Goal: Information Seeking & Learning: Learn about a topic

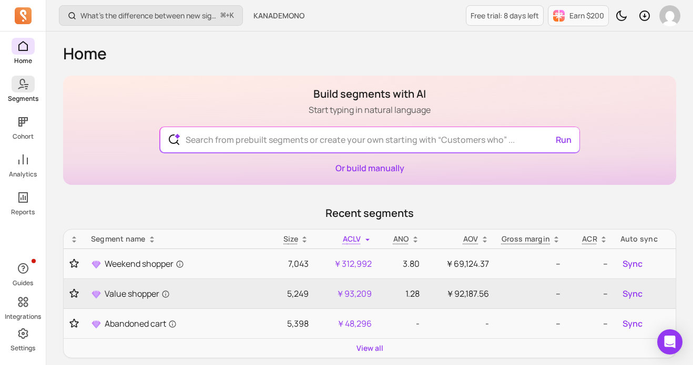
click at [22, 82] on icon at bounding box center [23, 84] width 13 height 13
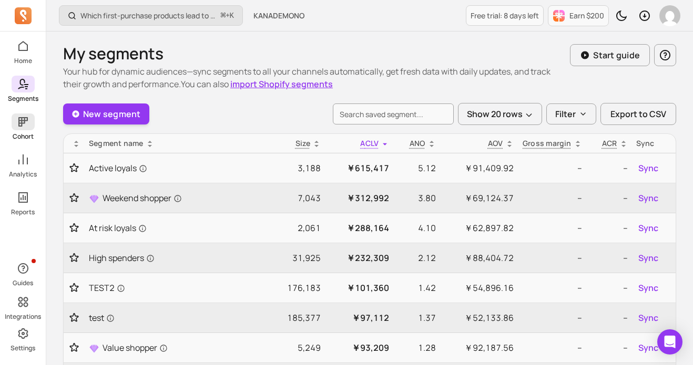
click at [20, 123] on icon at bounding box center [22, 121] width 9 height 9
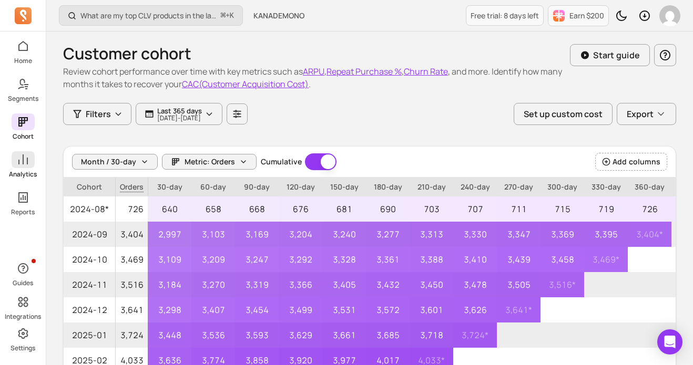
click at [21, 155] on icon at bounding box center [23, 159] width 13 height 13
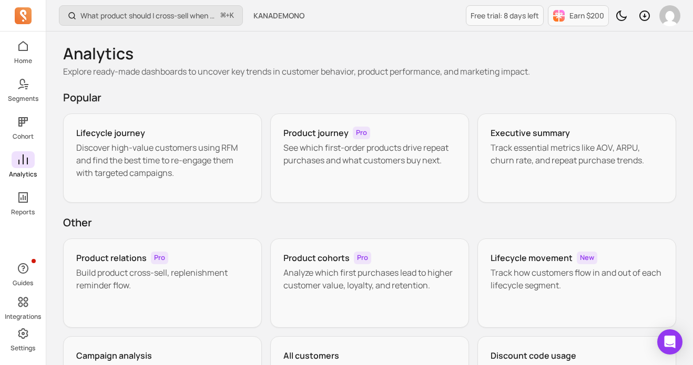
click at [23, 157] on icon at bounding box center [22, 160] width 9 height 10
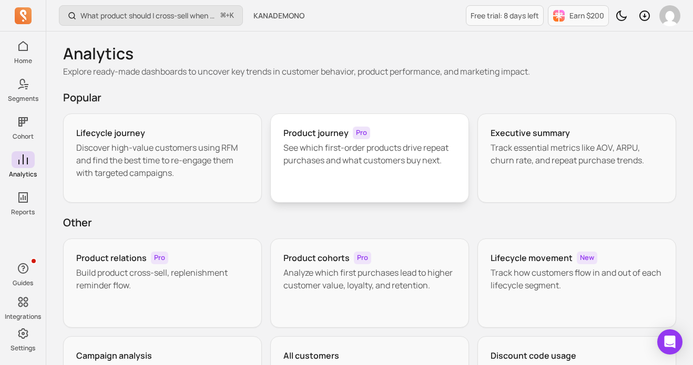
click at [335, 138] on h3 "Product journey" at bounding box center [315, 133] width 65 height 13
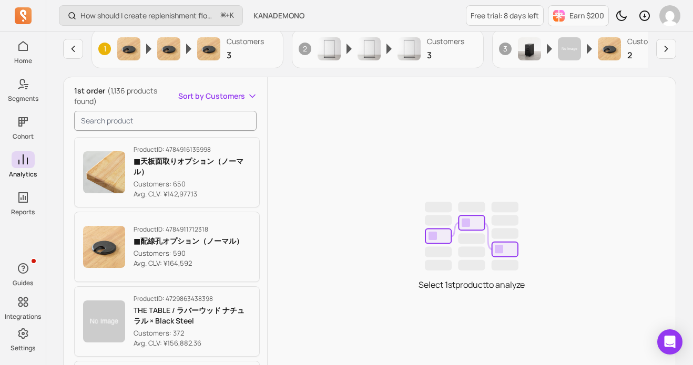
scroll to position [124, 0]
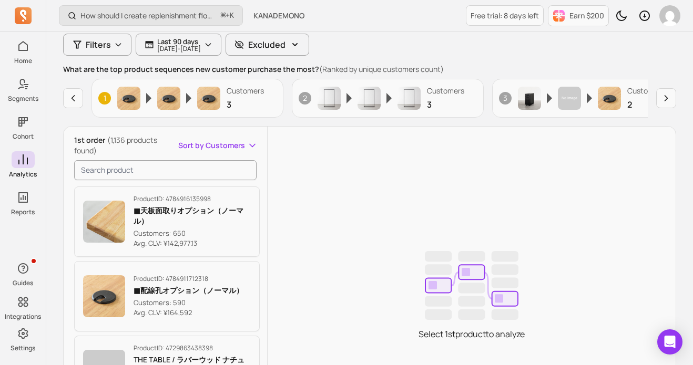
click at [249, 146] on button "Sort by Customers" at bounding box center [217, 145] width 79 height 11
click at [296, 176] on div "1st order (1,136 products found) Sort by Customers Customers Avg. CLV Product I…" at bounding box center [370, 291] width 612 height 329
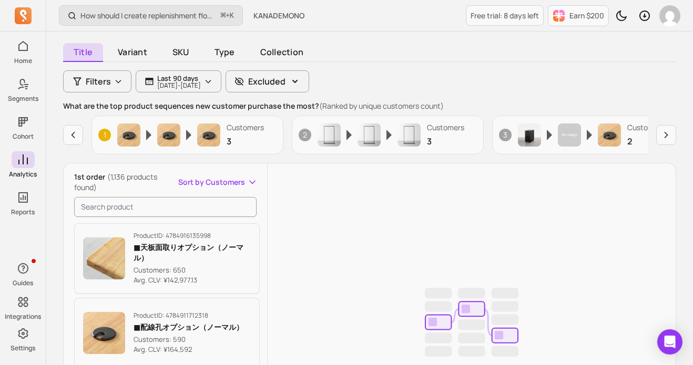
scroll to position [25, 0]
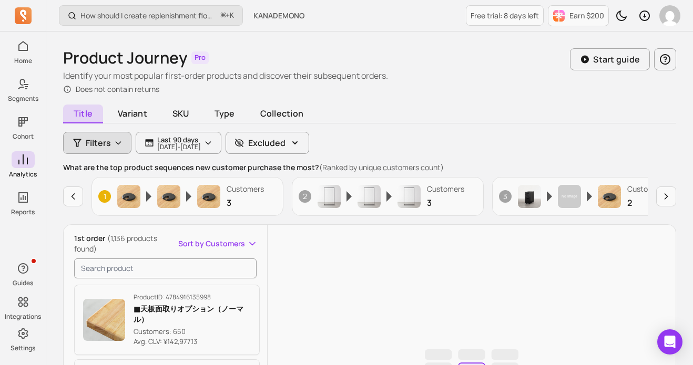
click at [119, 142] on icon "button" at bounding box center [118, 143] width 8 height 8
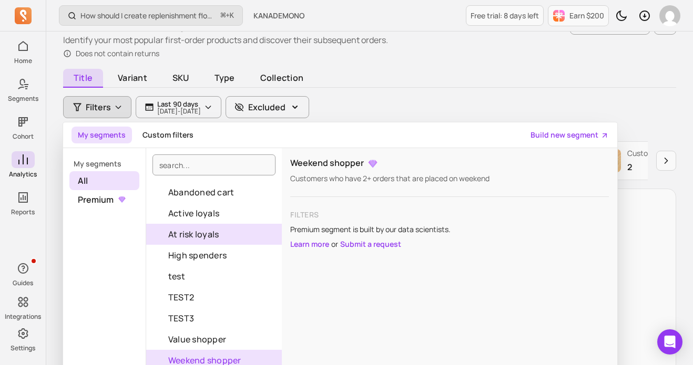
scroll to position [57, 0]
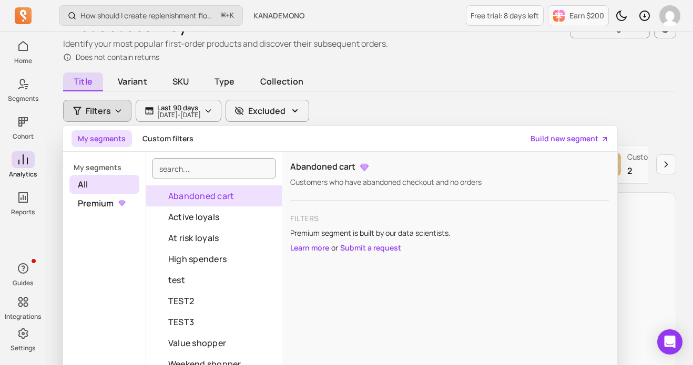
click at [113, 169] on p "My segments" at bounding box center [104, 167] width 70 height 11
click at [109, 169] on p "My segments" at bounding box center [104, 167] width 70 height 11
click at [95, 168] on p "My segments" at bounding box center [104, 167] width 70 height 11
click at [92, 202] on span "Premium" at bounding box center [104, 203] width 70 height 19
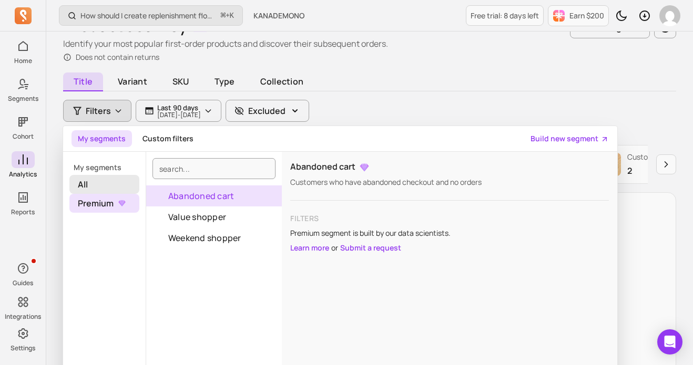
click at [91, 183] on span "All" at bounding box center [104, 184] width 70 height 19
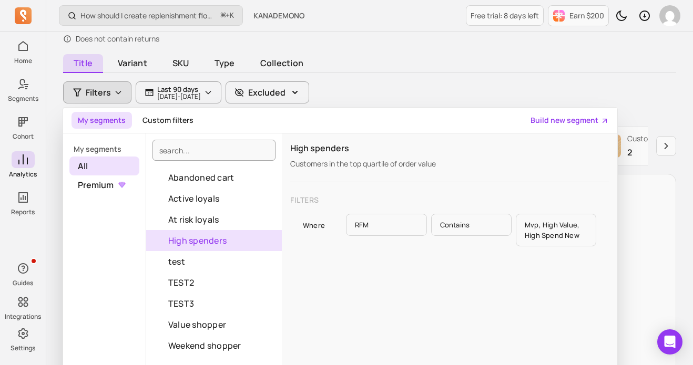
scroll to position [142, 0]
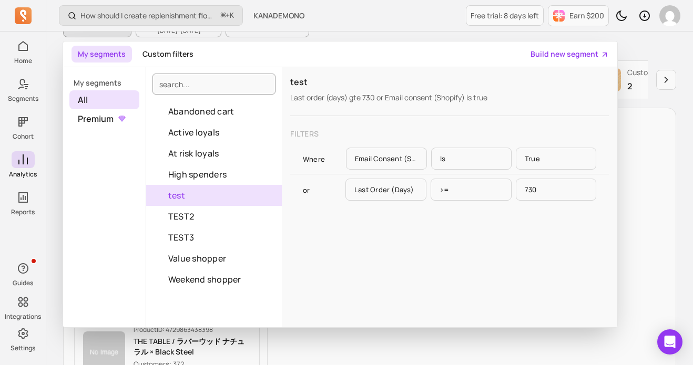
click at [194, 196] on button "test" at bounding box center [214, 195] width 136 height 21
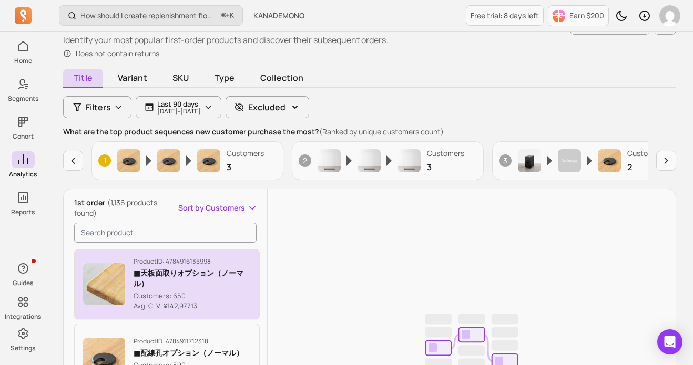
scroll to position [45, 0]
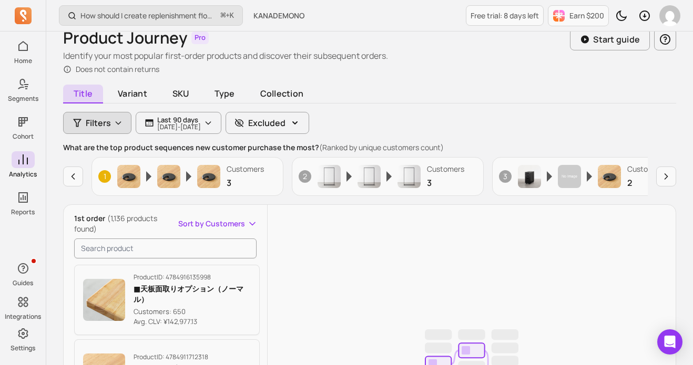
click at [118, 124] on icon "button" at bounding box center [118, 123] width 5 height 3
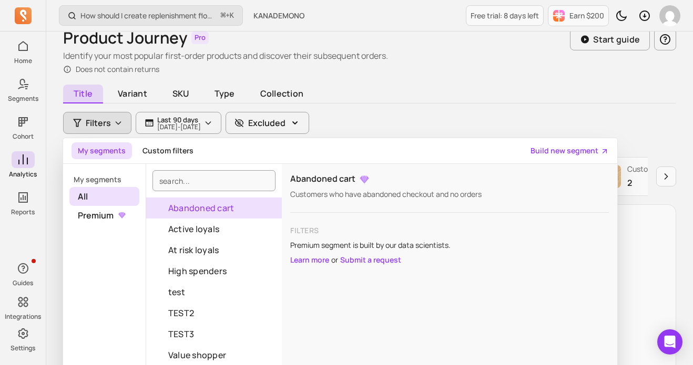
click at [212, 211] on button "Abandoned cart" at bounding box center [214, 208] width 136 height 21
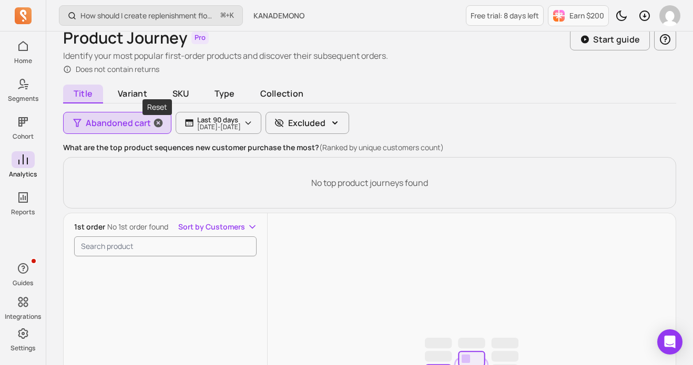
click at [155, 121] on icon "button" at bounding box center [158, 123] width 9 height 9
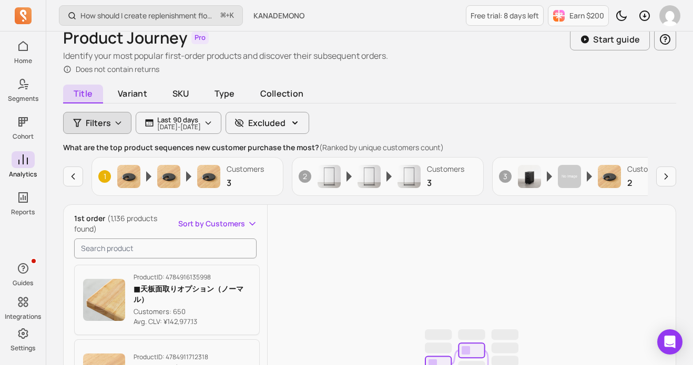
click at [116, 126] on icon "button" at bounding box center [118, 123] width 8 height 8
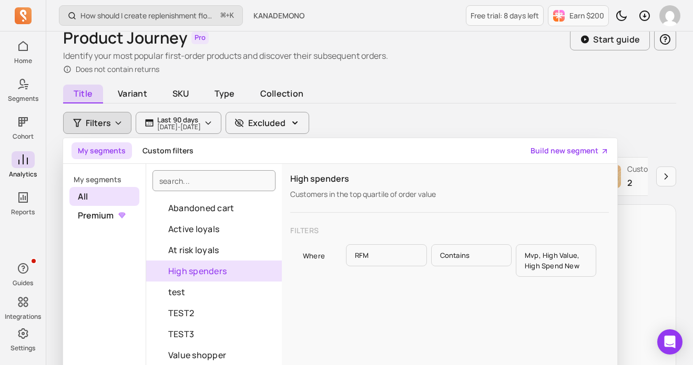
click at [182, 276] on button "High spenders" at bounding box center [214, 271] width 136 height 21
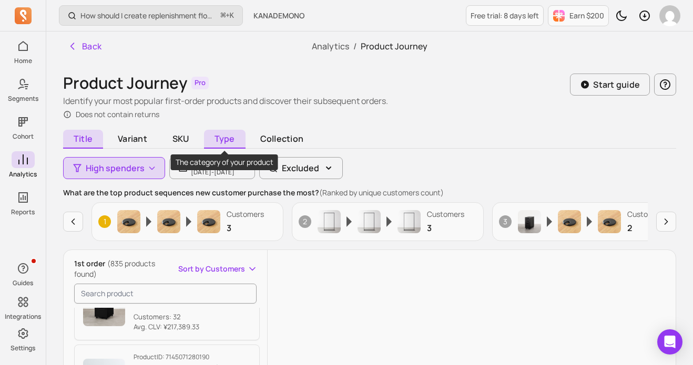
click at [224, 139] on span "Type" at bounding box center [225, 139] width 42 height 19
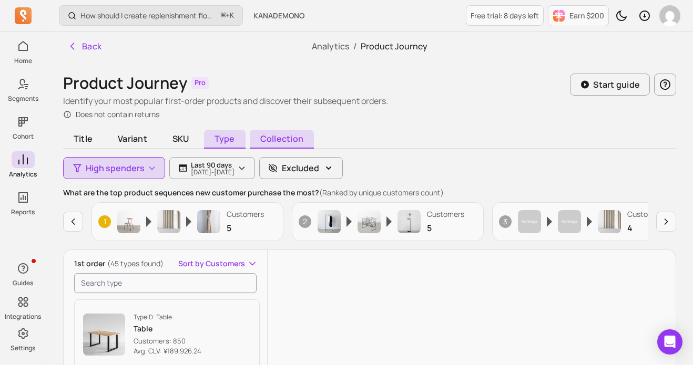
click at [270, 143] on span "Collection" at bounding box center [282, 139] width 64 height 19
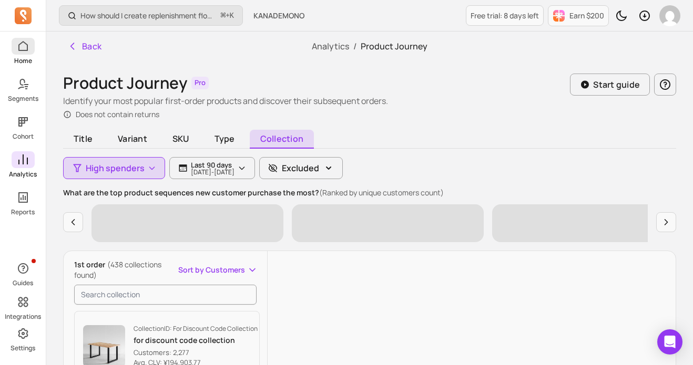
click at [25, 53] on span at bounding box center [23, 46] width 23 height 17
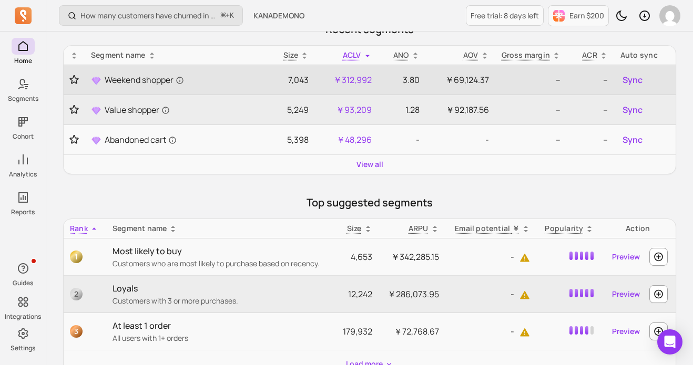
scroll to position [190, 0]
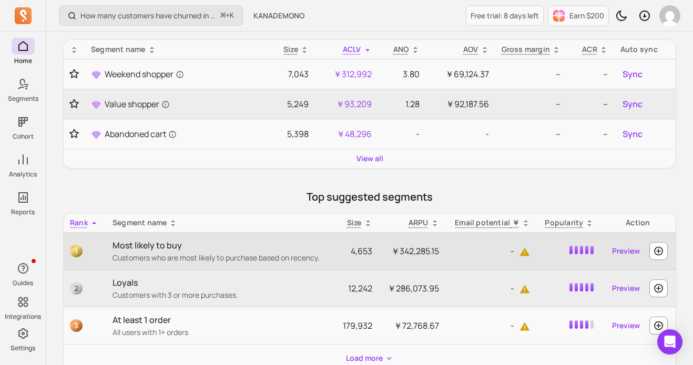
click at [77, 247] on span "1" at bounding box center [76, 251] width 13 height 13
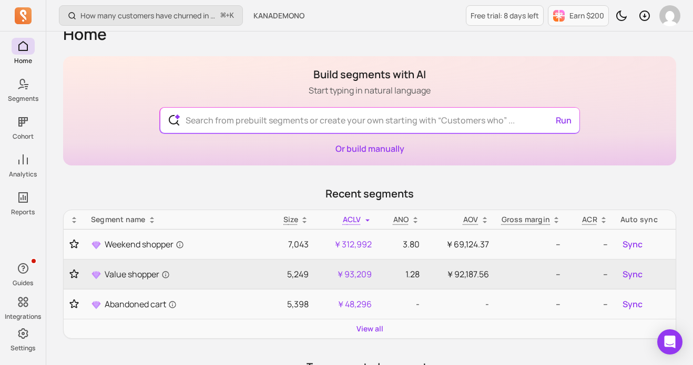
scroll to position [0, 0]
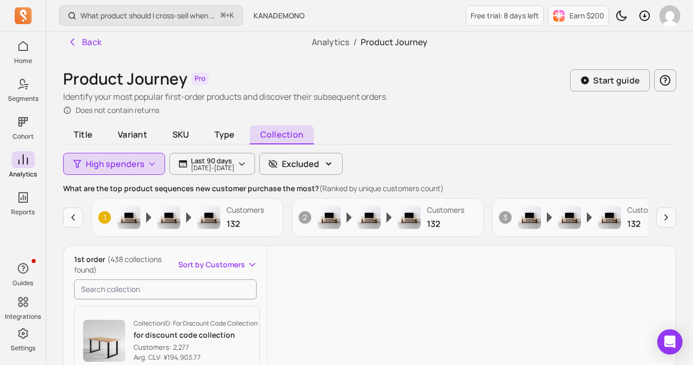
scroll to position [211, 0]
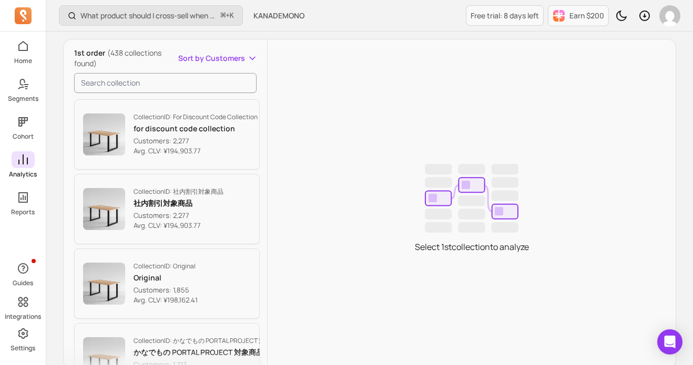
click at [22, 16] on icon at bounding box center [22, 14] width 6 height 11
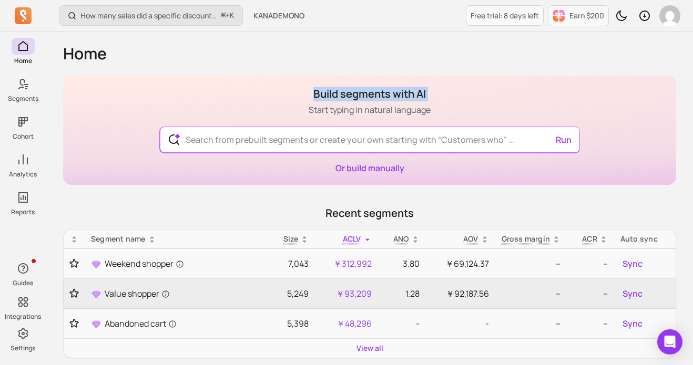
drag, startPoint x: 313, startPoint y: 95, endPoint x: 435, endPoint y: 102, distance: 122.7
click at [435, 102] on div "Build segments with AI Start typing in natural language Run Or build manually" at bounding box center [369, 130] width 613 height 109
click at [436, 111] on div "Build segments with AI Start typing in natural language Run Or build manually" at bounding box center [369, 130] width 613 height 109
drag, startPoint x: 436, startPoint y: 111, endPoint x: 310, endPoint y: 92, distance: 127.6
click at [310, 92] on div "Build segments with AI Start typing in natural language Run Or build manually" at bounding box center [369, 130] width 613 height 109
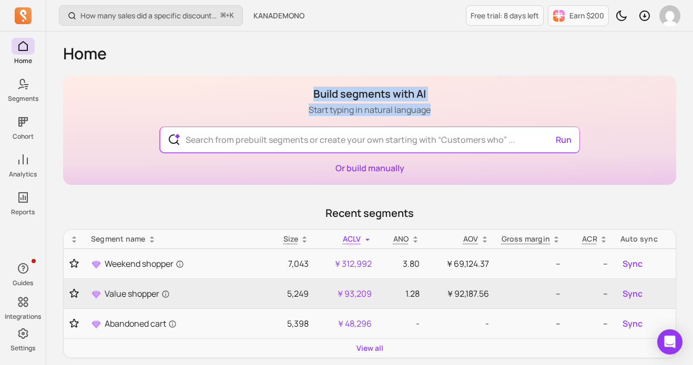
copy div "Build segments with AI Start typing in natural language"
click at [385, 171] on link "Or build manually" at bounding box center [369, 168] width 69 height 12
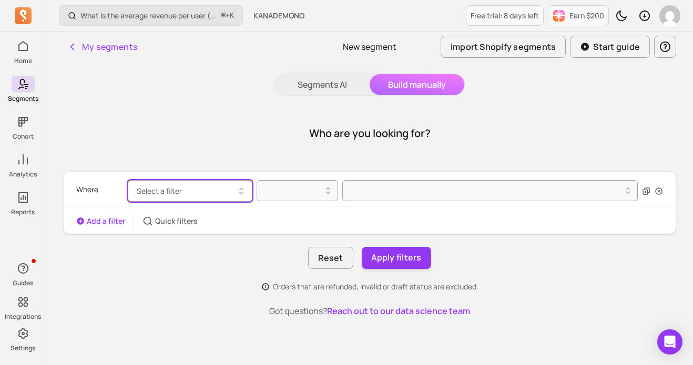
click at [241, 190] on icon "button" at bounding box center [241, 191] width 13 height 13
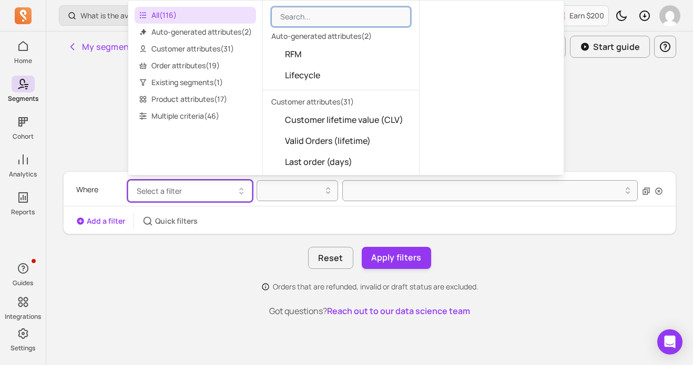
click at [102, 155] on div "Who are you looking for?" at bounding box center [369, 133] width 613 height 50
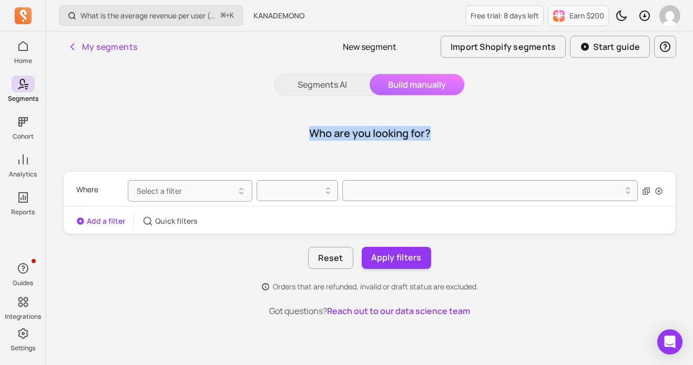
drag, startPoint x: 455, startPoint y: 130, endPoint x: 259, endPoint y: 125, distance: 196.7
click at [259, 125] on div "Who are you looking for?" at bounding box center [369, 133] width 613 height 50
copy h1 "Who are you looking for?"
click at [232, 192] on button "Select a filter" at bounding box center [190, 191] width 125 height 22
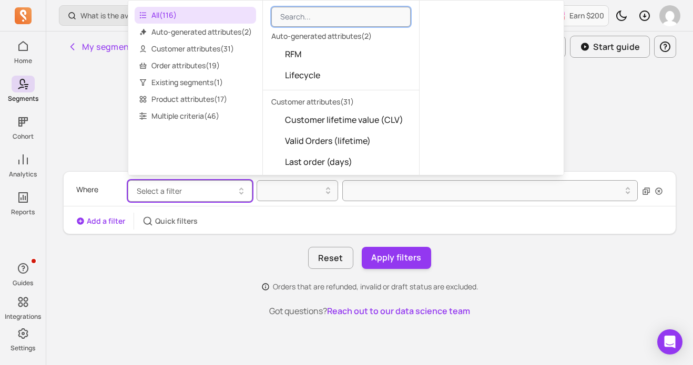
click at [108, 151] on div "Who are you looking for?" at bounding box center [369, 133] width 613 height 50
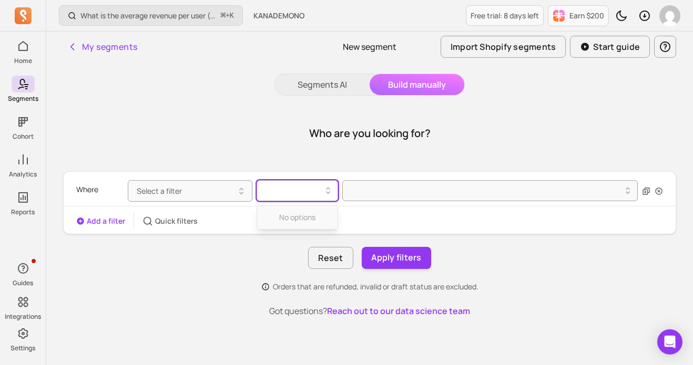
click at [325, 190] on icon at bounding box center [328, 190] width 13 height 13
click at [362, 165] on div "Who are you looking for? Where Select a filter Use Up and Down to choose option…" at bounding box center [369, 212] width 613 height 209
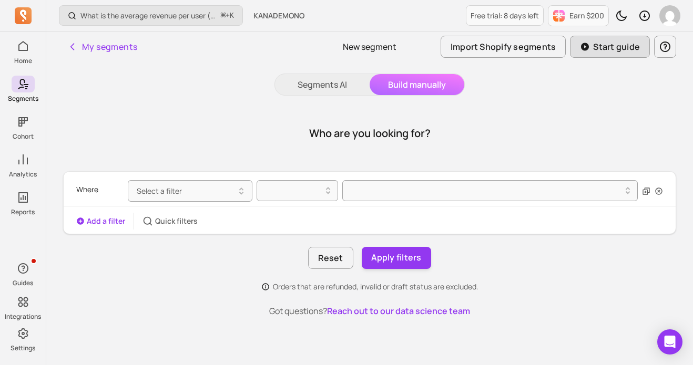
click at [612, 49] on p "Start guide" at bounding box center [616, 46] width 47 height 13
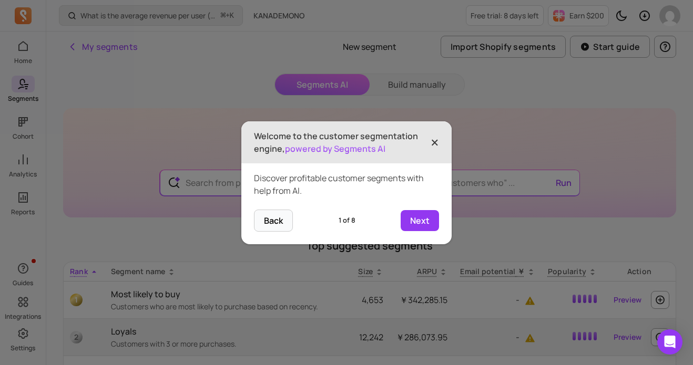
click at [435, 142] on span "×" at bounding box center [434, 142] width 8 height 23
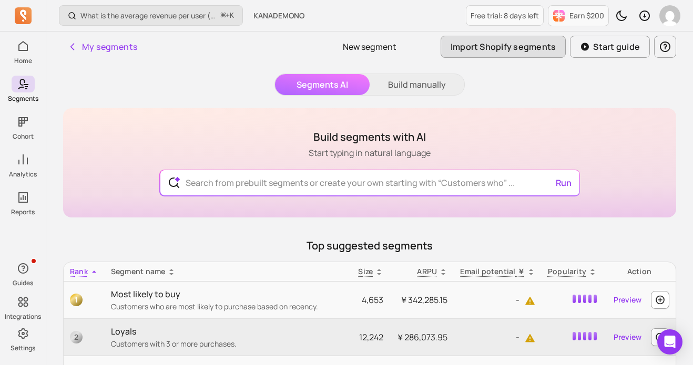
click at [525, 48] on button "Import Shopify segments" at bounding box center [503, 47] width 126 height 22
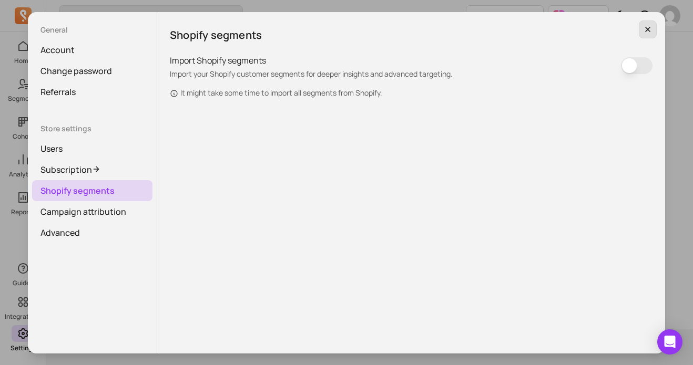
click at [644, 28] on icon "button" at bounding box center [647, 29] width 8 height 8
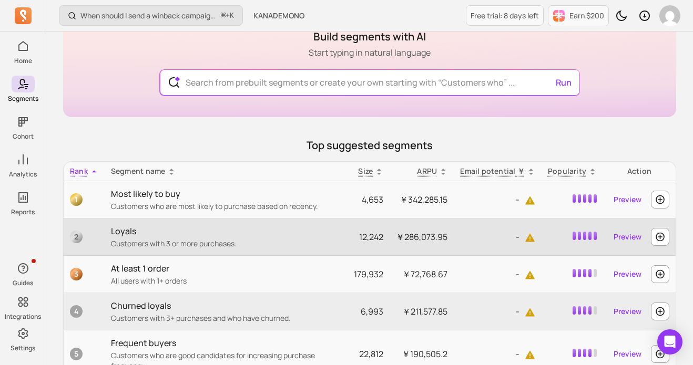
scroll to position [104, 0]
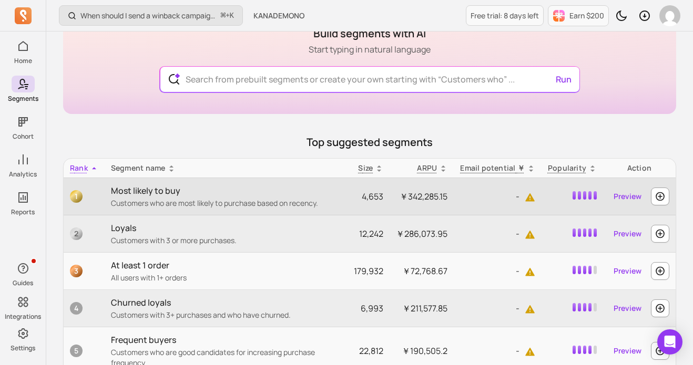
click at [154, 197] on div "Most likely to buy Customers who are most likely to purchase based on recency." at bounding box center [226, 196] width 230 height 24
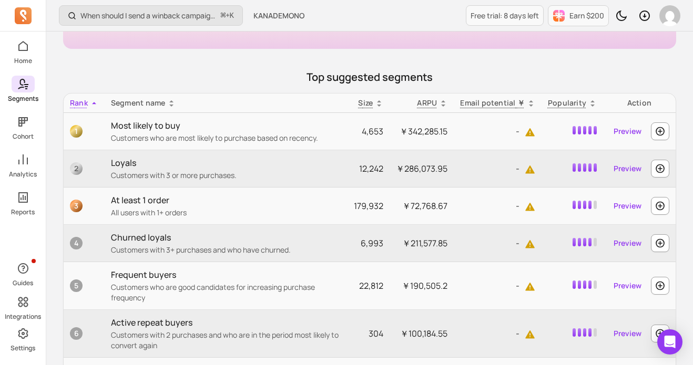
scroll to position [188, 0]
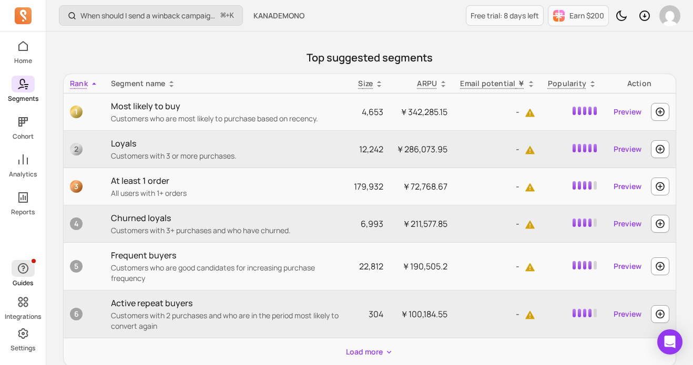
click at [17, 268] on icon "button" at bounding box center [23, 268] width 13 height 13
click at [16, 305] on span at bounding box center [23, 302] width 23 height 17
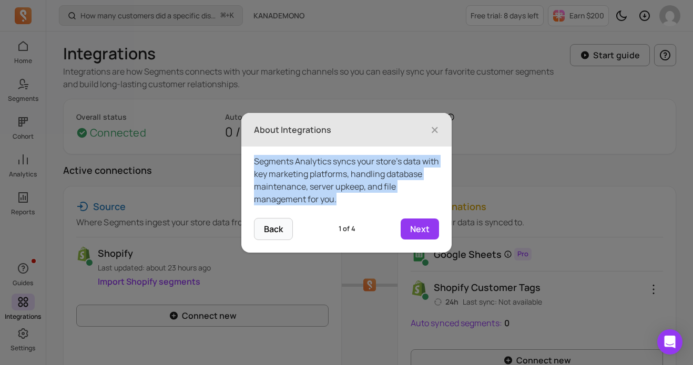
drag, startPoint x: 348, startPoint y: 198, endPoint x: 252, endPoint y: 165, distance: 101.4
click at [252, 165] on div "Segments Analytics syncs your store’s data with key marketing platforms, handli…" at bounding box center [346, 182] width 210 height 71
copy div "Segments Analytics syncs your store’s data with key marketing platforms, handli…"
click at [433, 130] on span "×" at bounding box center [434, 129] width 8 height 23
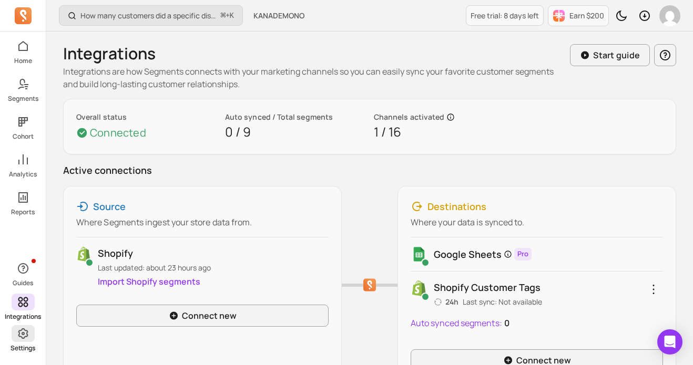
click at [18, 336] on icon at bounding box center [23, 333] width 13 height 13
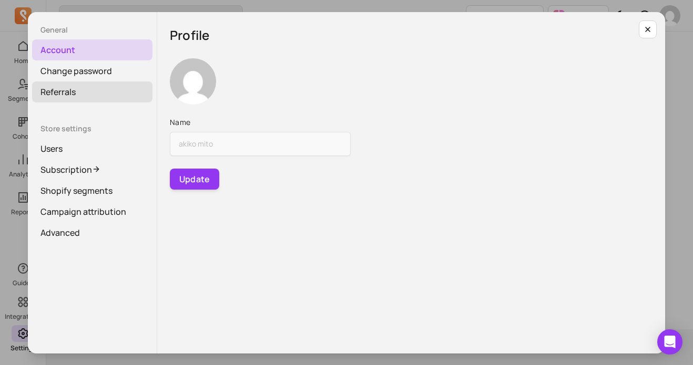
click at [80, 92] on link "Referrals" at bounding box center [92, 91] width 120 height 21
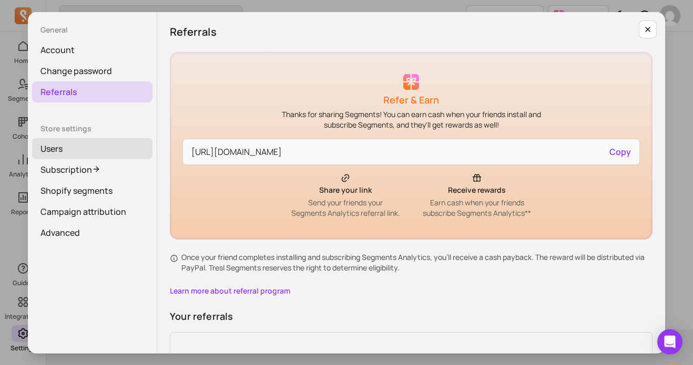
click at [65, 154] on link "Users" at bounding box center [92, 148] width 120 height 21
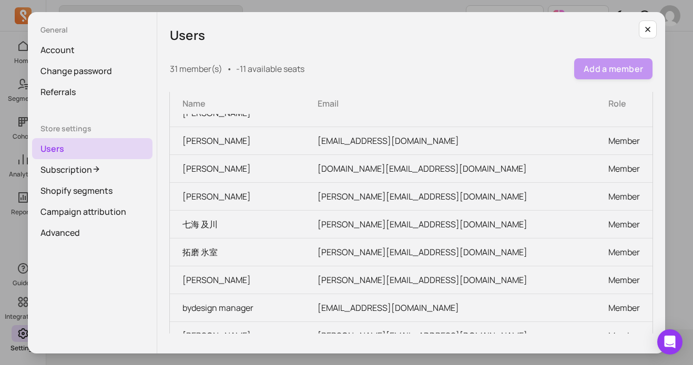
scroll to position [68, 0]
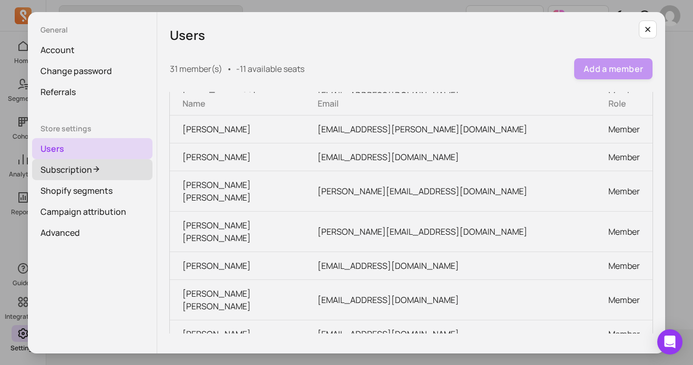
click at [58, 171] on link "Subscription" at bounding box center [92, 169] width 120 height 21
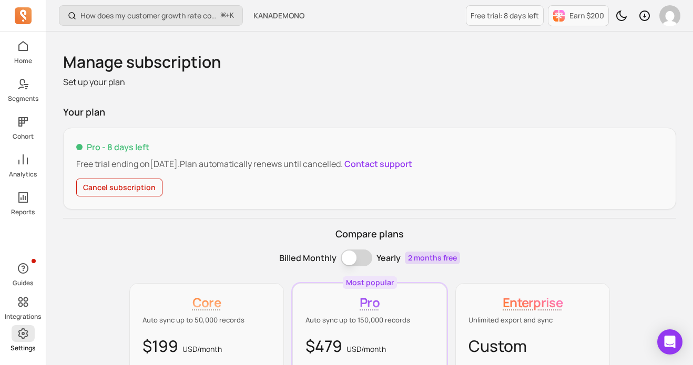
click at [25, 337] on icon at bounding box center [23, 334] width 10 height 11
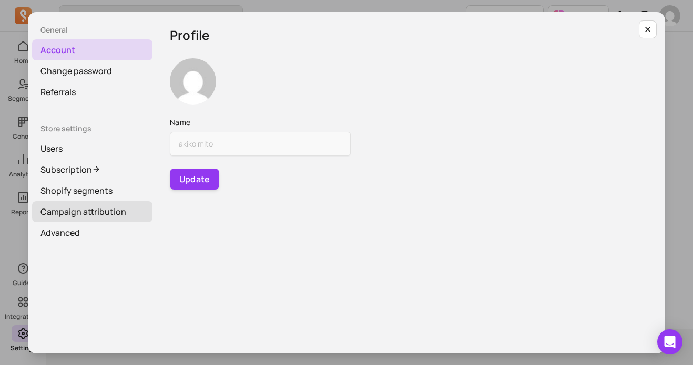
click at [69, 212] on link "Campaign attribution" at bounding box center [92, 211] width 120 height 21
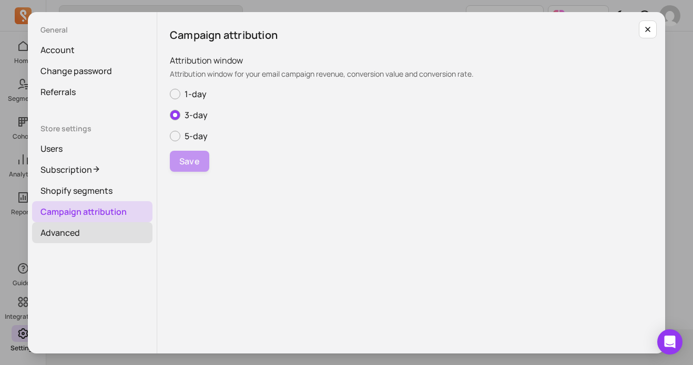
click at [52, 235] on link "Advanced" at bounding box center [92, 232] width 120 height 21
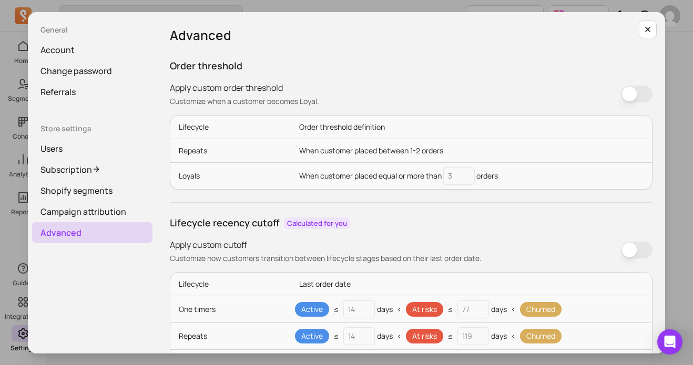
click at [12, 231] on div "General Account Change password Referrals Store settings Users Subscription Sho…" at bounding box center [346, 182] width 676 height 348
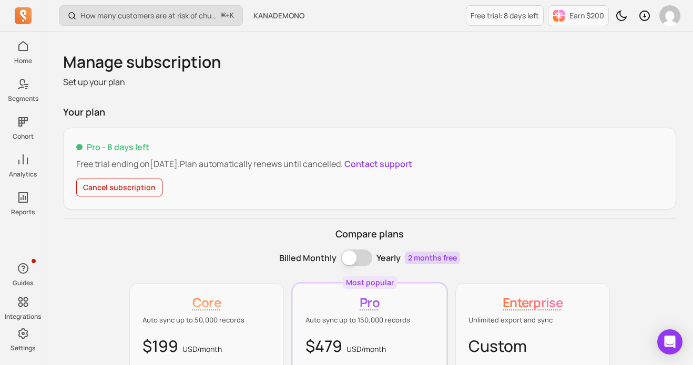
drag, startPoint x: 76, startPoint y: 16, endPoint x: 207, endPoint y: 17, distance: 130.4
click at [207, 17] on button "How many customers are at risk of churning? ⌘ + K" at bounding box center [151, 15] width 184 height 20
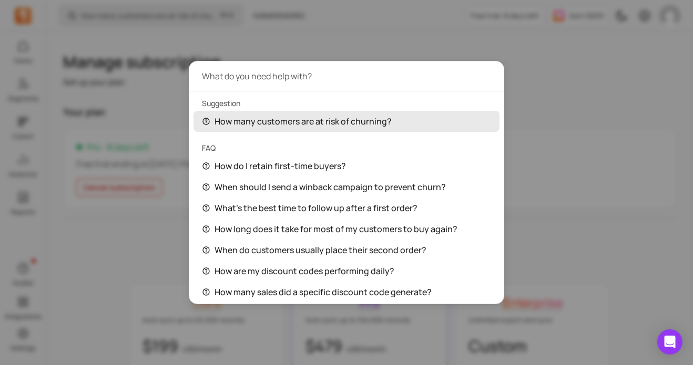
drag, startPoint x: 397, startPoint y: 119, endPoint x: 357, endPoint y: 120, distance: 39.9
click at [357, 120] on div "How many customers are at risk of churning?" at bounding box center [346, 121] width 306 height 21
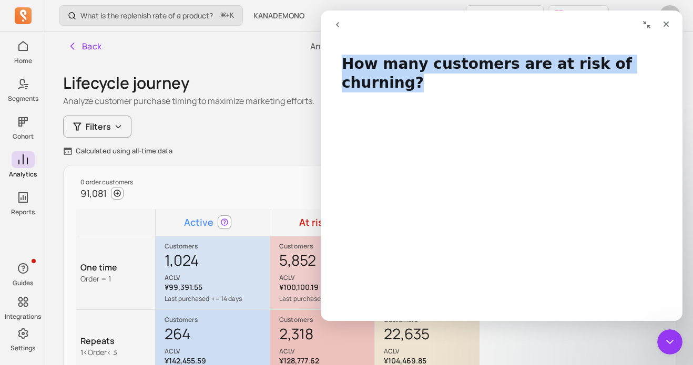
drag, startPoint x: 341, startPoint y: 65, endPoint x: 676, endPoint y: 66, distance: 335.3
click at [676, 66] on h1 "How many customers are at risk of churning?" at bounding box center [502, 69] width 362 height 51
copy h1 "How many customers are at risk of churning?"
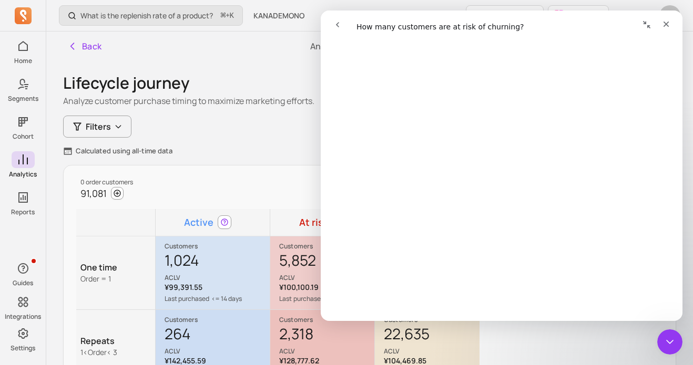
scroll to position [375, 0]
click at [665, 23] on icon "Close" at bounding box center [666, 24] width 8 height 8
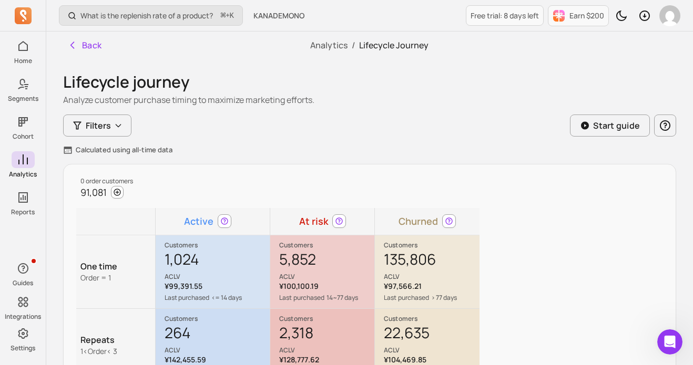
scroll to position [0, 0]
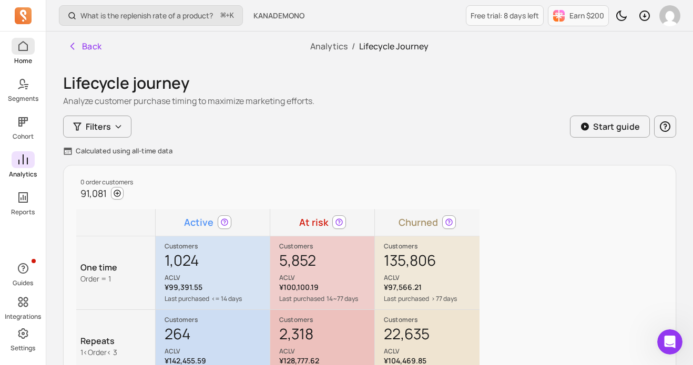
click at [27, 52] on span at bounding box center [23, 46] width 23 height 17
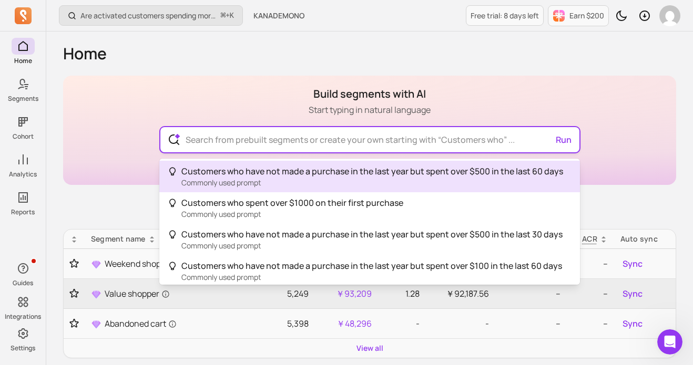
click at [205, 141] on input "text" at bounding box center [369, 139] width 385 height 25
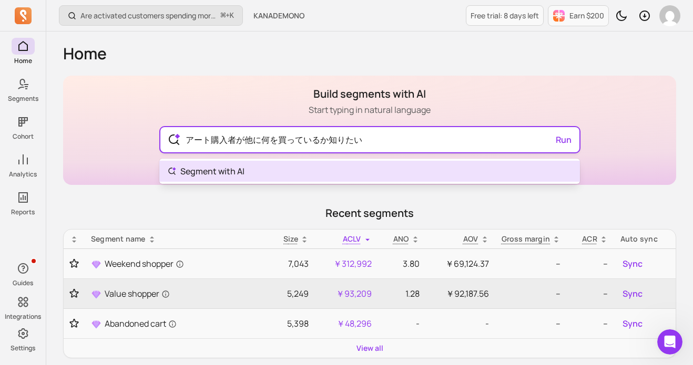
type input "アート購入者が他に何を買っているか知りたい"
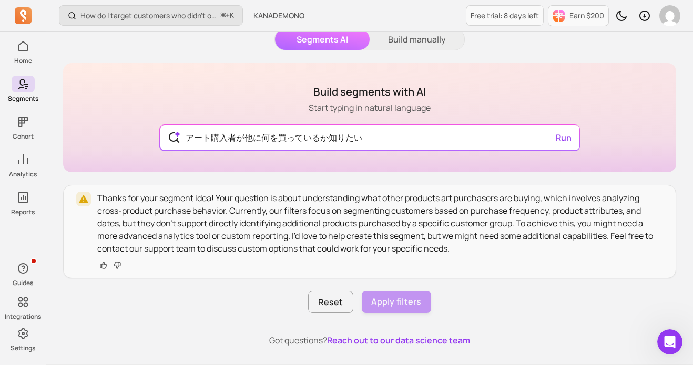
scroll to position [60, 0]
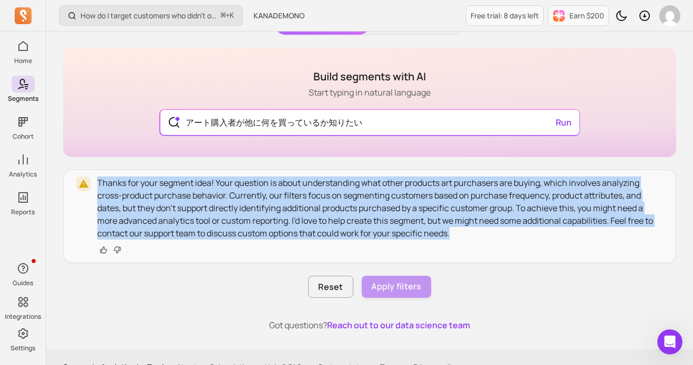
drag, startPoint x: 96, startPoint y: 181, endPoint x: 460, endPoint y: 235, distance: 368.2
click at [460, 235] on div "Thanks for your segment idea! Your question is about understanding what other p…" at bounding box center [369, 217] width 587 height 80
copy p "Thanks for your segment idea! Your question is about understanding what other p…"
type input "アート購入者が他に何を買っているか知りたい"
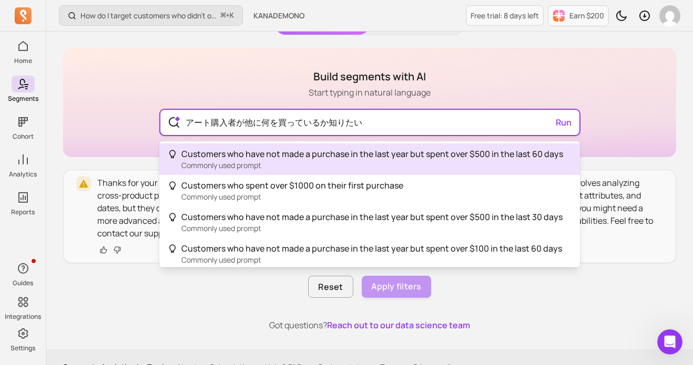
drag, startPoint x: 367, startPoint y: 122, endPoint x: 165, endPoint y: 124, distance: 202.9
click at [165, 124] on div "アート購入者が他に何を買っているか知りたい Run" at bounding box center [369, 122] width 419 height 25
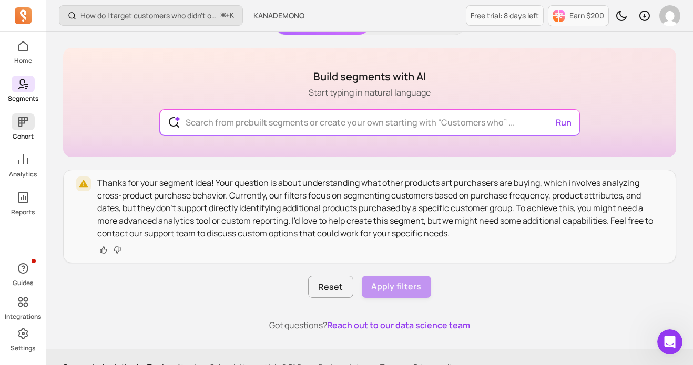
click at [20, 126] on div "Home Segments Cohort Analytics Reports Guides Integrations Settings How do I ta…" at bounding box center [346, 163] width 693 height 446
click at [19, 125] on icon at bounding box center [23, 122] width 13 height 13
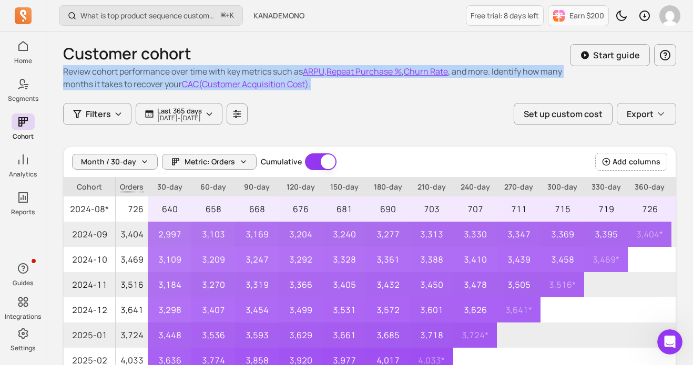
drag, startPoint x: 331, startPoint y: 87, endPoint x: 63, endPoint y: 72, distance: 269.0
click at [63, 72] on p "Review cohort performance over time with key metrics such as ARPU , Repeat Purc…" at bounding box center [316, 77] width 507 height 25
copy p "Review cohort performance over time with key metrics such as ARPU , Repeat Purc…"
click at [120, 118] on icon "button" at bounding box center [118, 114] width 8 height 8
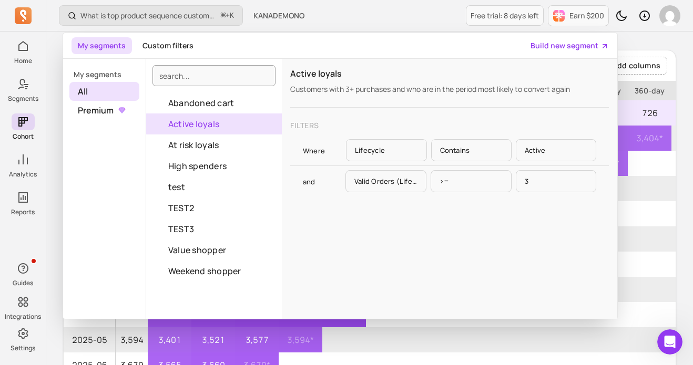
scroll to position [96, 0]
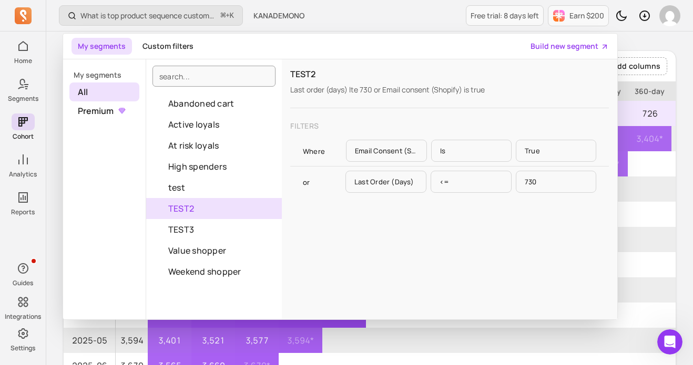
click at [219, 209] on button "TEST2" at bounding box center [214, 208] width 136 height 21
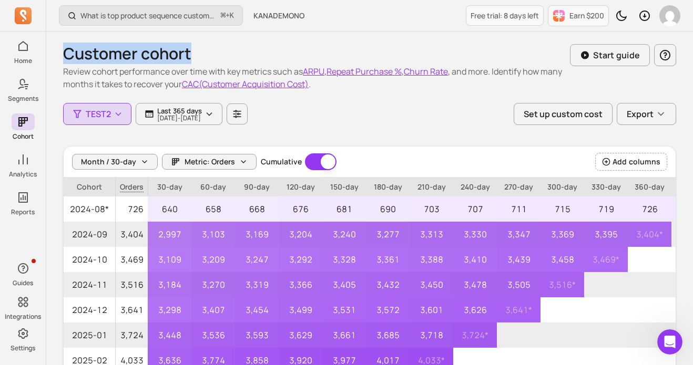
drag, startPoint x: 236, startPoint y: 50, endPoint x: 57, endPoint y: 59, distance: 179.5
click at [57, 59] on div "Customer cohort Review cohort performance over time with key metrics such as AR…" at bounding box center [369, 298] width 646 height 533
copy h1 "Customer cohort"
click at [213, 116] on icon "button" at bounding box center [209, 114] width 8 height 8
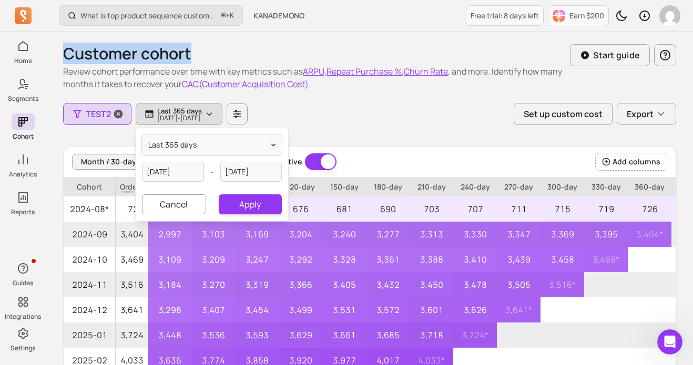
click at [84, 118] on button "TEST2" at bounding box center [97, 114] width 68 height 22
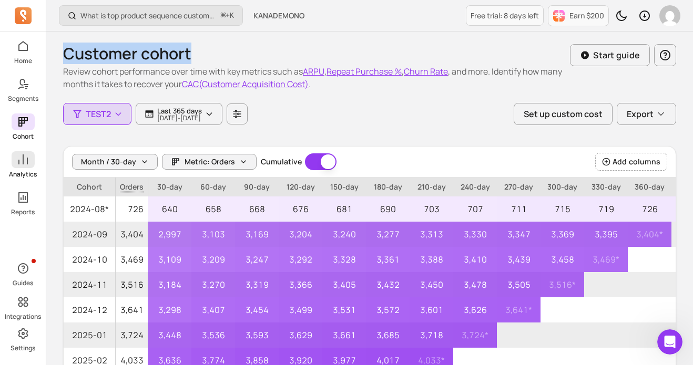
click at [22, 165] on icon at bounding box center [23, 159] width 13 height 13
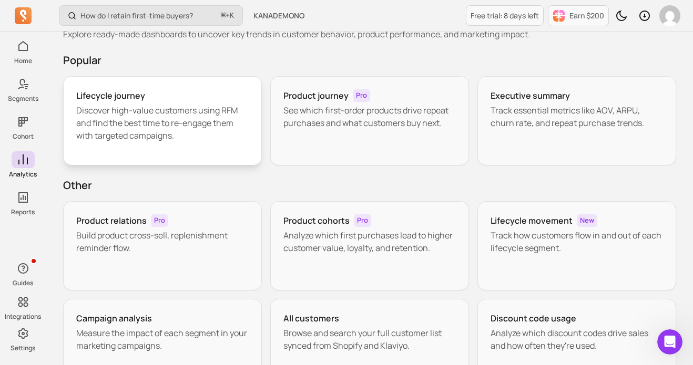
scroll to position [48, 0]
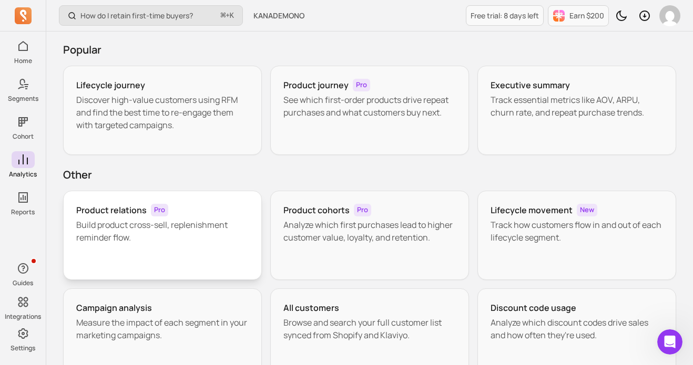
drag, startPoint x: 135, startPoint y: 239, endPoint x: 136, endPoint y: 222, distance: 16.9
click at [151, 249] on div "Product relations Pro Build product cross-sell, replenishment reminder flow." at bounding box center [162, 235] width 199 height 89
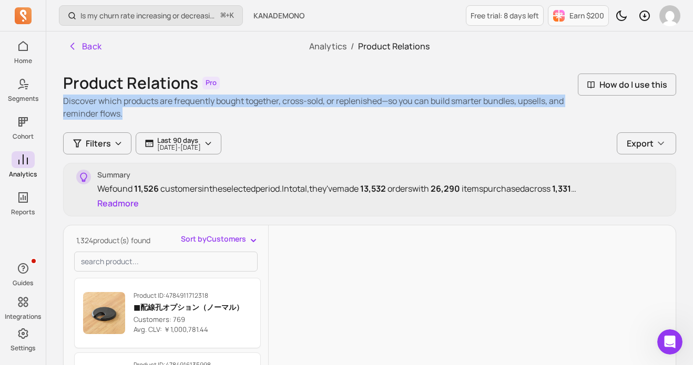
drag, startPoint x: 61, startPoint y: 100, endPoint x: 139, endPoint y: 113, distance: 78.9
copy p "Discover which products are frequently bought together, cross-sold, or replenis…"
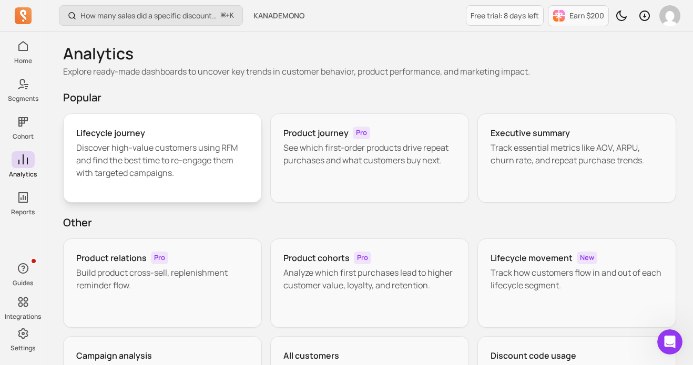
click at [142, 167] on p "Discover high-value customers using RFM and find the best time to re-engage the…" at bounding box center [162, 160] width 172 height 38
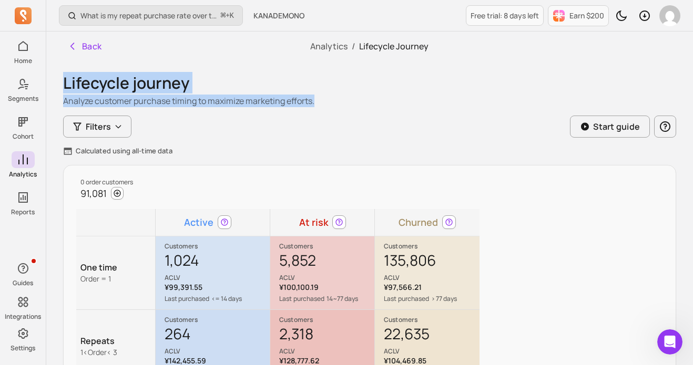
drag, startPoint x: 60, startPoint y: 84, endPoint x: 325, endPoint y: 104, distance: 265.7
copy div "Lifecycle journey Analyze customer purchase timing to maximize marketing effort…"
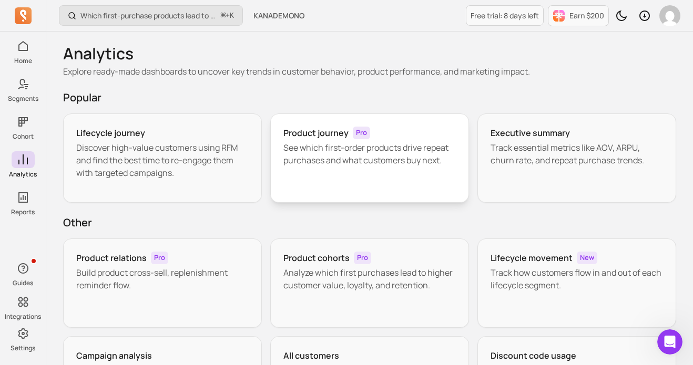
click at [310, 152] on p "See which first-order products drive repeat purchases and what customers buy ne…" at bounding box center [369, 153] width 172 height 25
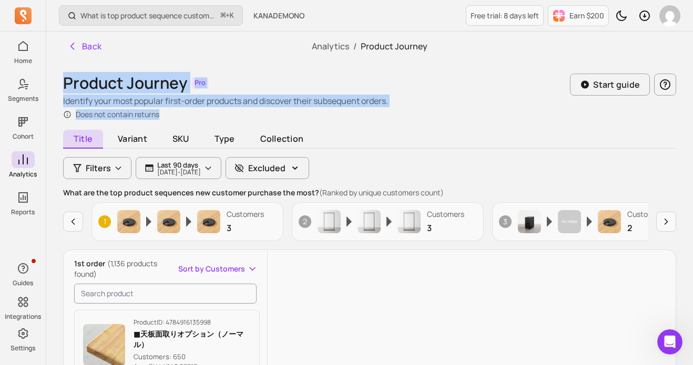
drag, startPoint x: 60, startPoint y: 79, endPoint x: 170, endPoint y: 114, distance: 115.7
click at [170, 114] on div "Back Analytics / Product Journey Product Journey Pro Identify your most popular…" at bounding box center [369, 339] width 646 height 615
copy div "Product Journey Pro Identify your most popular first-order products and discove…"
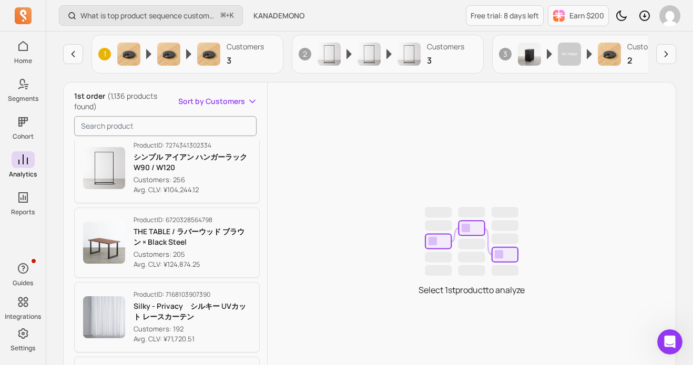
scroll to position [225, 0]
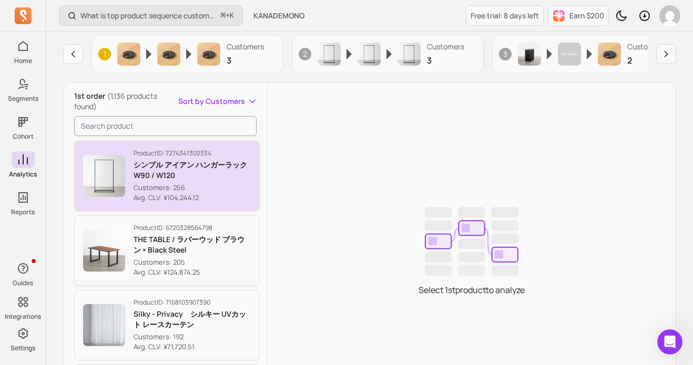
click at [217, 179] on p "シンプル アイアン ハンガーラック　W90 / W120" at bounding box center [192, 170] width 117 height 21
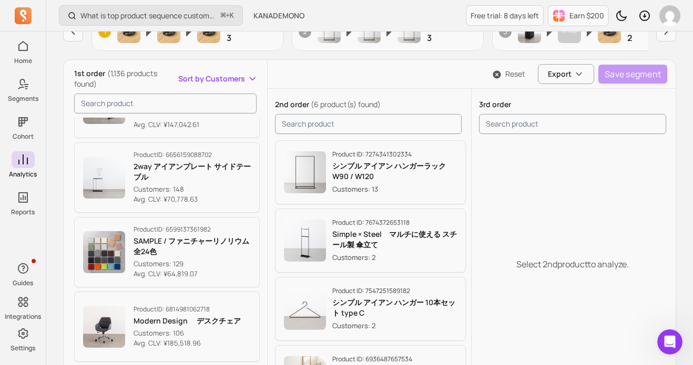
scroll to position [518, 0]
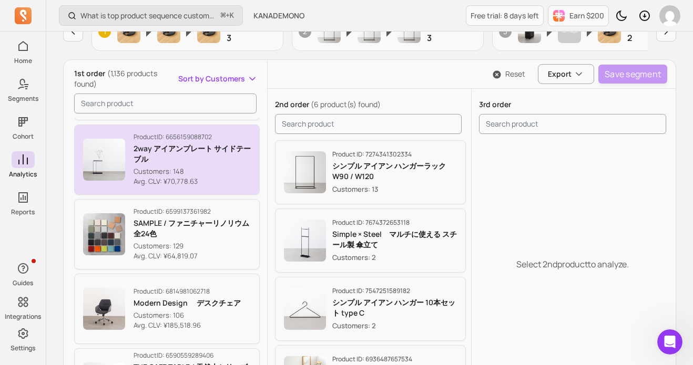
click at [223, 170] on p "Customers: 148" at bounding box center [192, 172] width 117 height 11
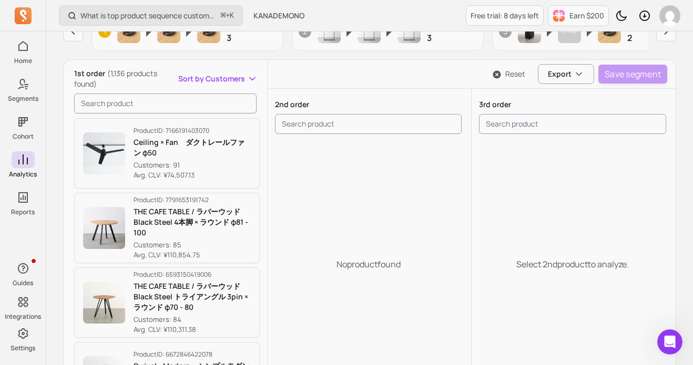
scroll to position [1075, 0]
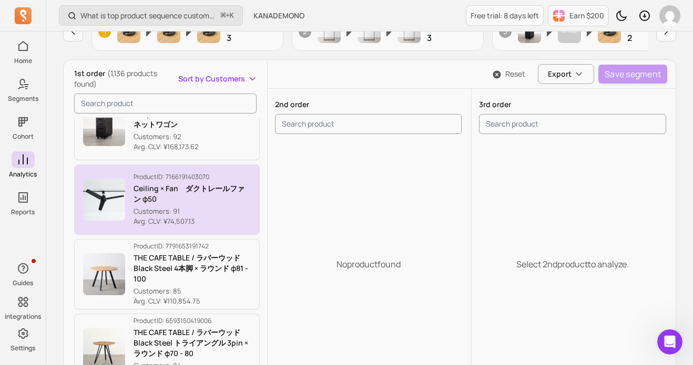
click at [213, 218] on p "Avg. CLV: ¥74,507.13" at bounding box center [192, 222] width 117 height 11
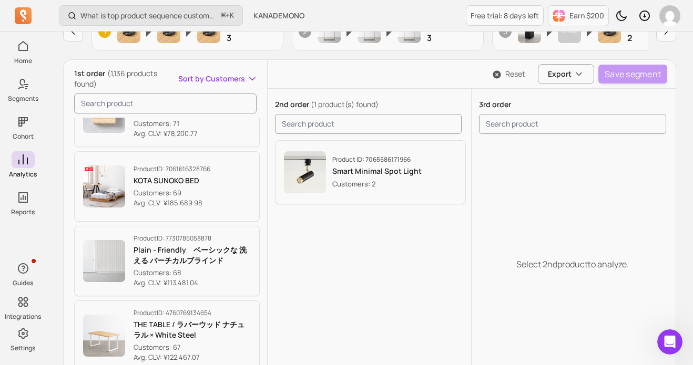
scroll to position [1686, 0]
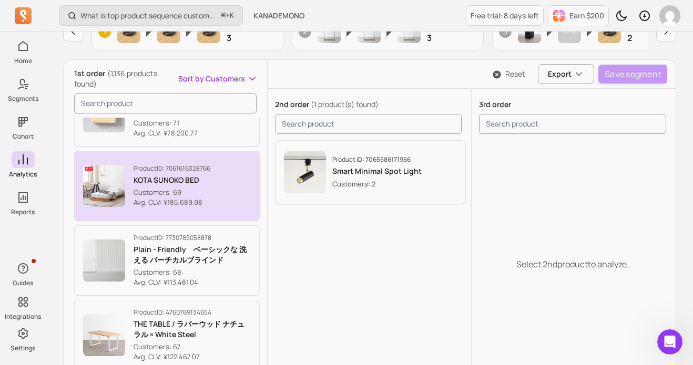
click at [218, 202] on button "Product ID: 7061616328766 KOTA SUNOKO BED Customers: 69 Avg. CLV: ¥185,689.98" at bounding box center [167, 186] width 186 height 70
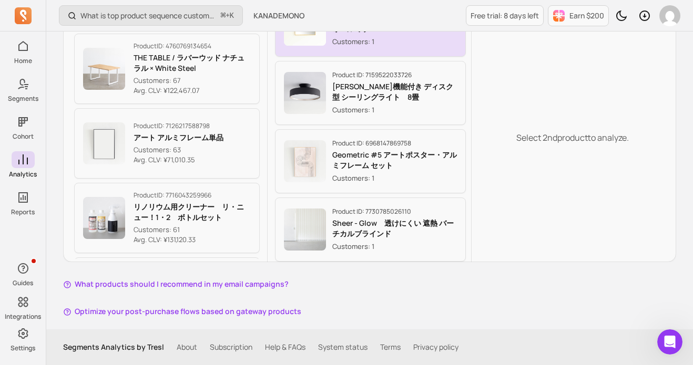
scroll to position [20, 0]
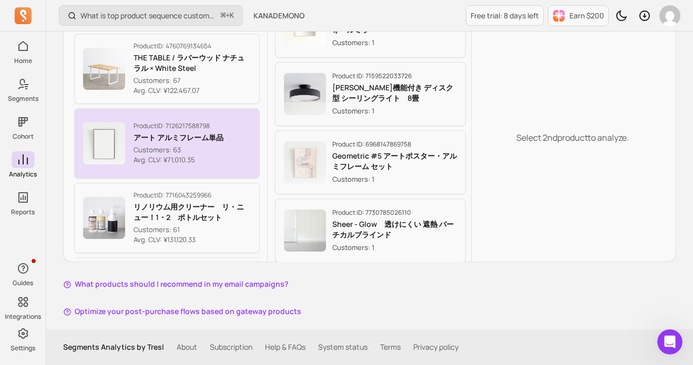
click at [233, 158] on button "Product ID: 7126217588798 アート アルミフレーム単品 Customers: 63 Avg. CLV: ¥71,010.35" at bounding box center [167, 143] width 186 height 70
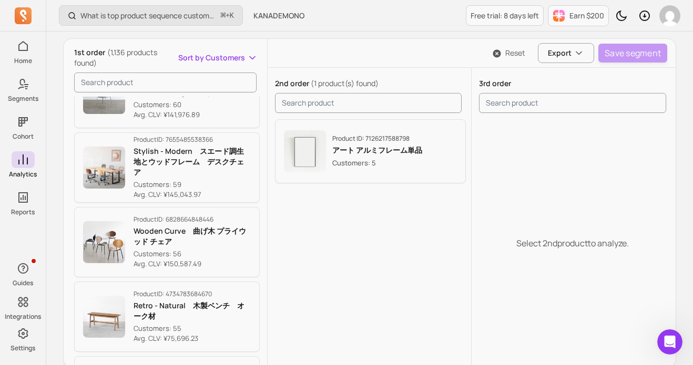
scroll to position [2163, 0]
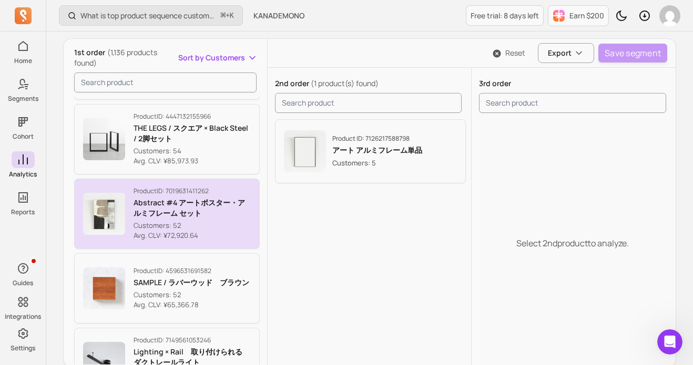
click at [227, 222] on p "Customers: 52" at bounding box center [192, 226] width 117 height 11
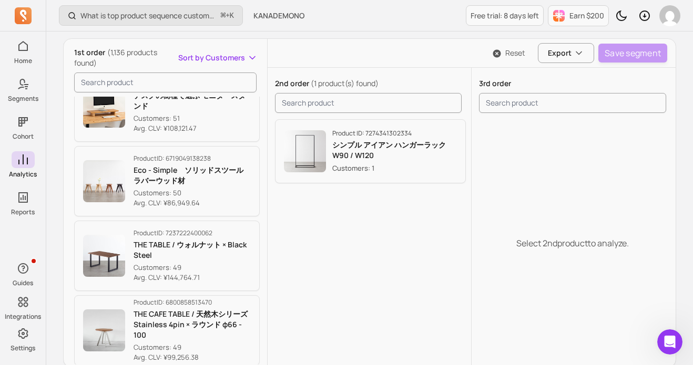
scroll to position [2719, 0]
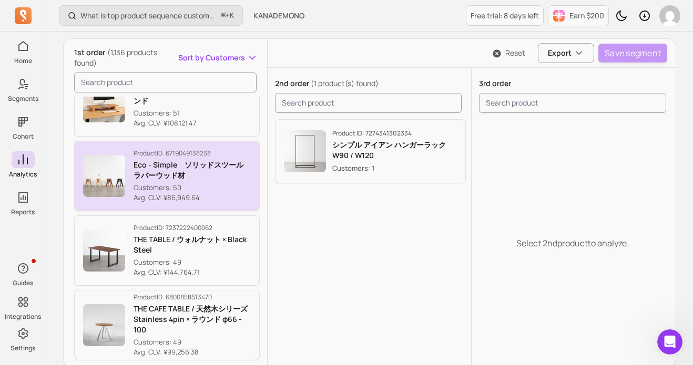
click at [223, 187] on p "Customers: 50" at bounding box center [192, 188] width 117 height 11
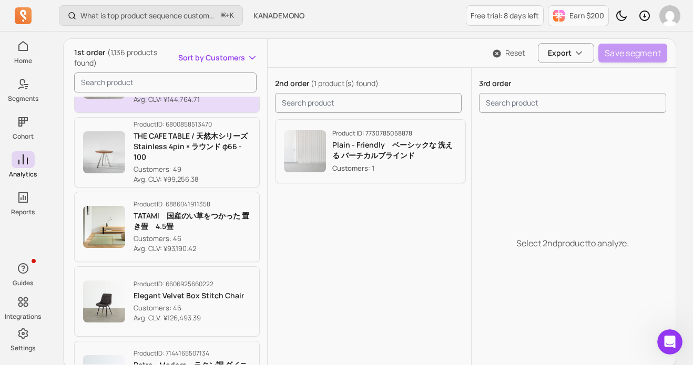
scroll to position [2905, 0]
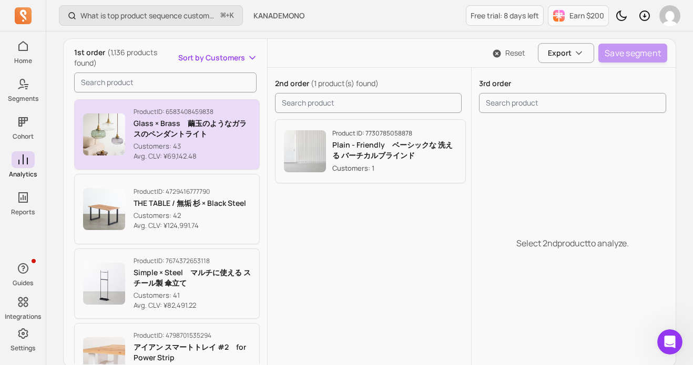
click at [227, 151] on p "Avg. CLV: ¥69,142.48" at bounding box center [192, 156] width 117 height 11
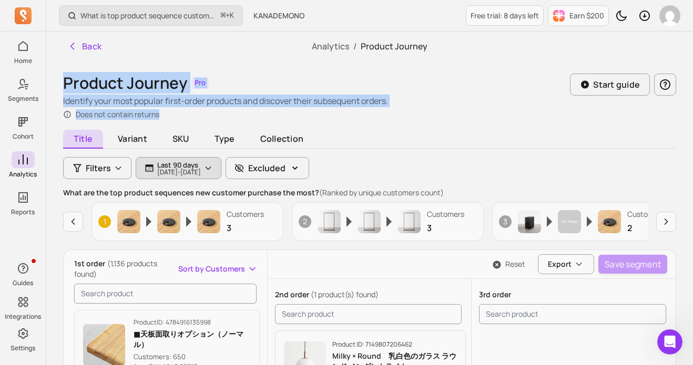
click at [201, 170] on p "[DATE] - [DATE]" at bounding box center [179, 172] width 44 height 6
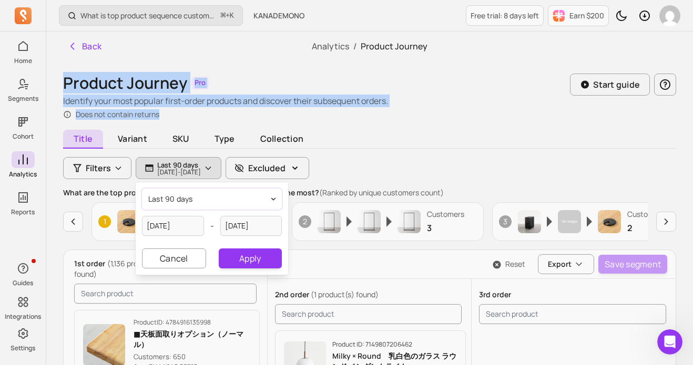
click at [262, 199] on button "last 90 days" at bounding box center [212, 199] width 140 height 21
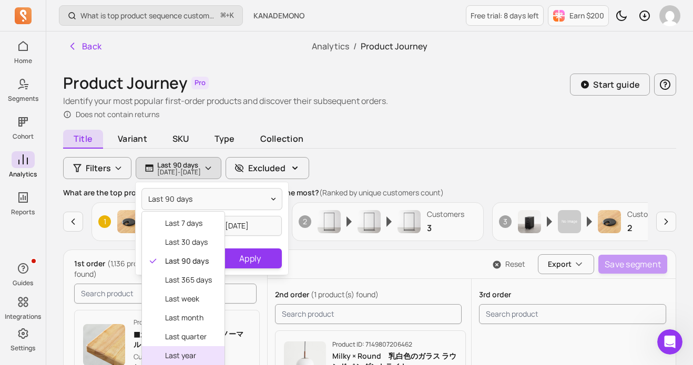
click at [180, 356] on span "last year" at bounding box center [188, 356] width 47 height 11
type input "[DATE]"
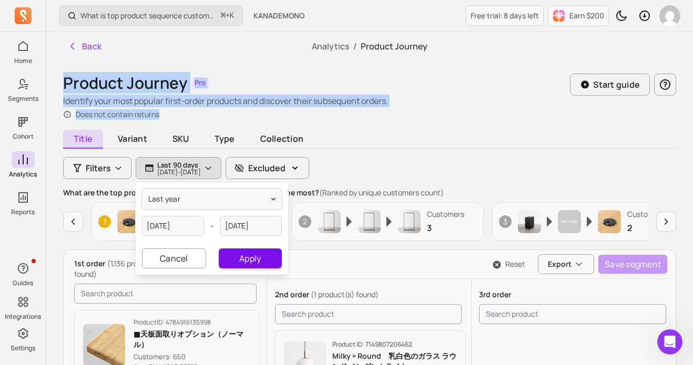
click at [241, 260] on button "Apply" at bounding box center [250, 259] width 63 height 20
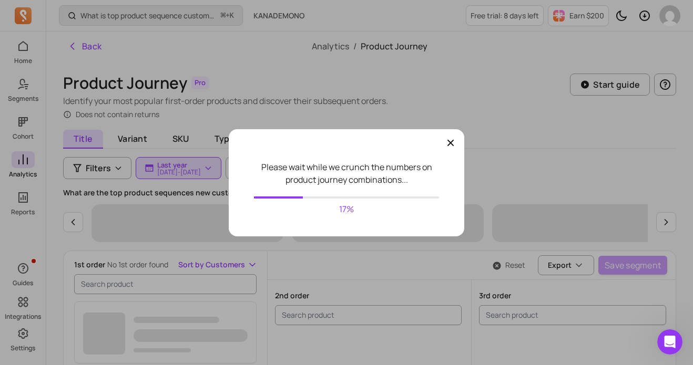
scroll to position [4553, 0]
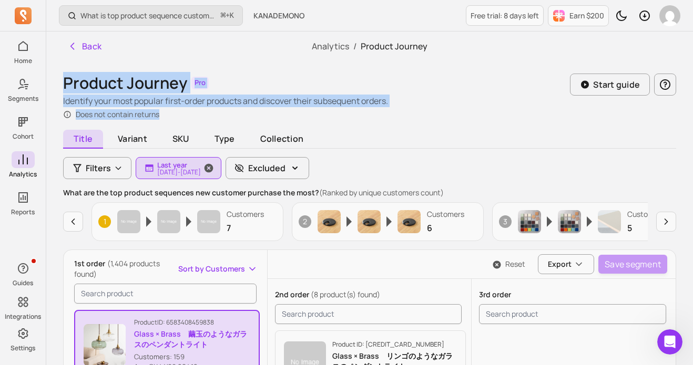
click at [214, 169] on icon "button" at bounding box center [208, 168] width 11 height 11
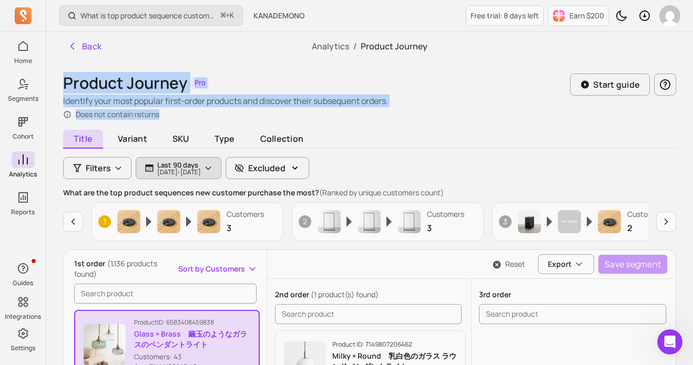
click at [221, 169] on button "Last 90 days [DATE] - [DATE]" at bounding box center [179, 168] width 86 height 22
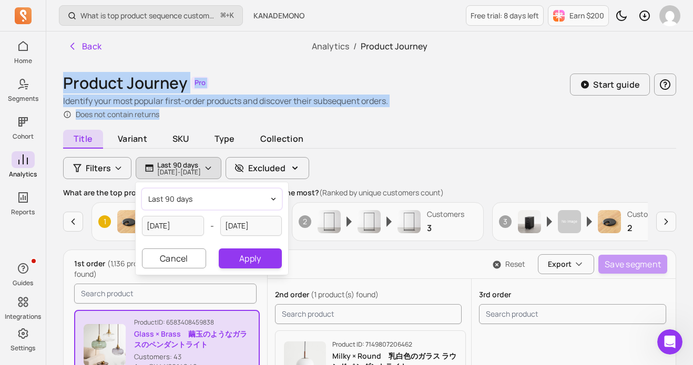
click at [255, 201] on button "last 90 days" at bounding box center [212, 199] width 140 height 21
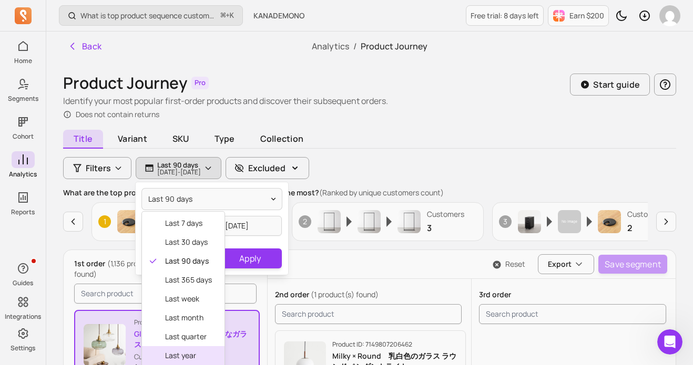
click at [188, 353] on span "last year" at bounding box center [188, 356] width 47 height 11
type input "[DATE]"
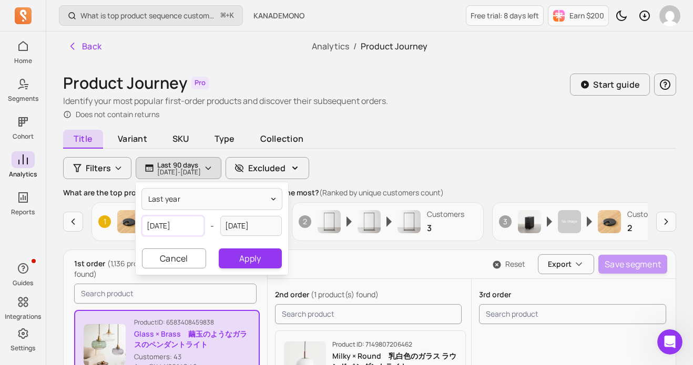
select select "2024"
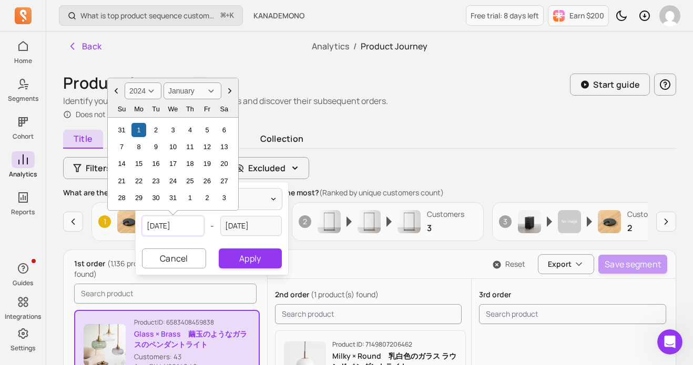
click at [194, 225] on input "[DATE]" at bounding box center [173, 226] width 62 height 20
click at [214, 93] on select "January February March April May June July August September October November De…" at bounding box center [192, 91] width 58 height 17
select select "August"
click at [163, 83] on select "January February March April May June July August September October November De…" at bounding box center [192, 91] width 58 height 17
select select "2024"
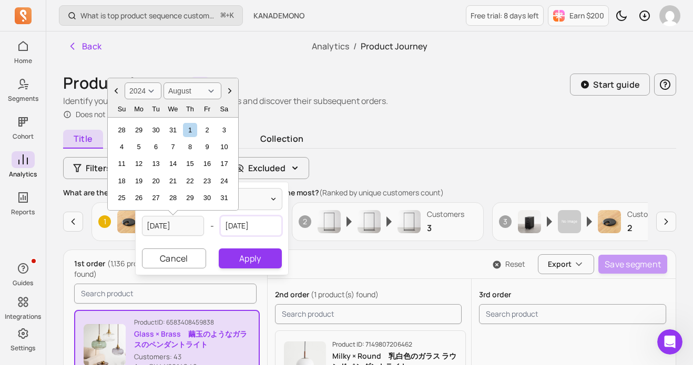
select select "December"
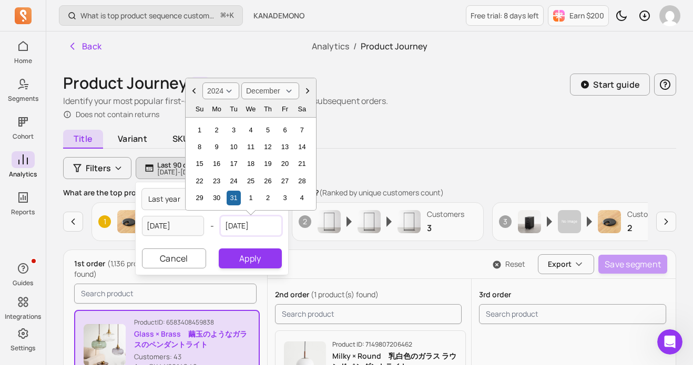
click at [246, 229] on input "[DATE]" at bounding box center [251, 226] width 62 height 20
click at [224, 93] on select "2000 2001 2002 2003 2004 2005 2006 2007 2008 2009 2010 2011 2012 2013 2014 2015…" at bounding box center [220, 91] width 37 height 17
select select "2025"
click at [202, 83] on select "2000 2001 2002 2003 2004 2005 2006 2007 2008 2009 2010 2011 2012 2013 2014 2015…" at bounding box center [220, 91] width 37 height 17
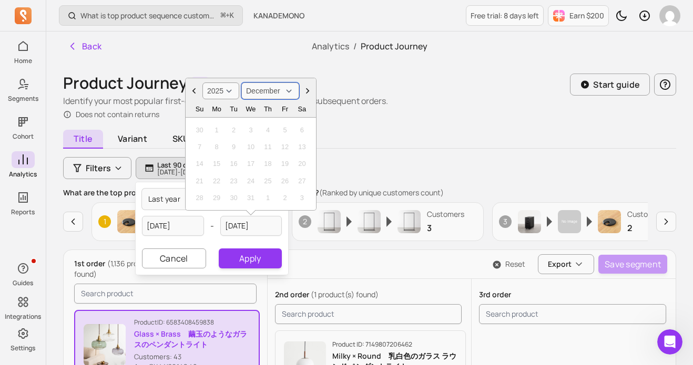
click at [289, 91] on select "January February March April May June July August September October November De…" at bounding box center [270, 91] width 58 height 17
select select "August"
click at [241, 83] on select "January February March April May June July August September October November De…" at bounding box center [270, 91] width 58 height 17
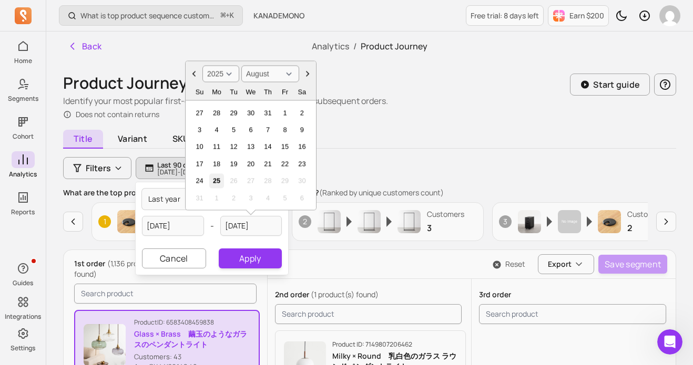
click at [217, 181] on div "25" at bounding box center [216, 181] width 14 height 14
type input "[DATE]"
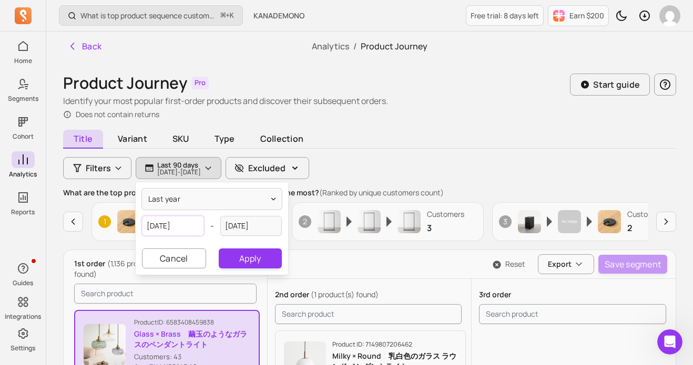
click at [190, 225] on input "[DATE]" at bounding box center [173, 226] width 62 height 20
select select "2024"
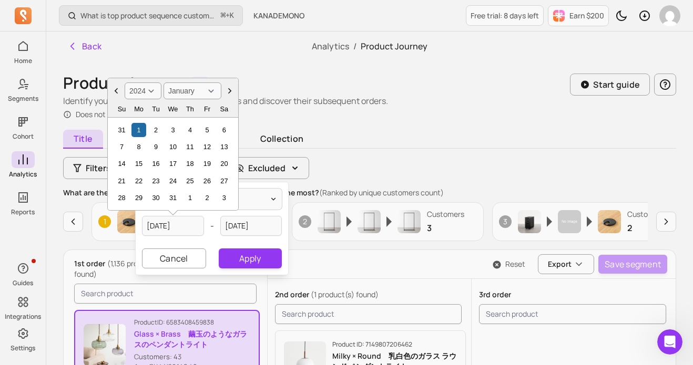
click at [212, 93] on select "January February March April May June July August September October November De…" at bounding box center [192, 91] width 58 height 17
select select "August"
click at [163, 83] on select "January February March April May June July August September October November De…" at bounding box center [192, 91] width 58 height 17
click at [189, 132] on div "1" at bounding box center [190, 130] width 14 height 14
type input "[DATE]"
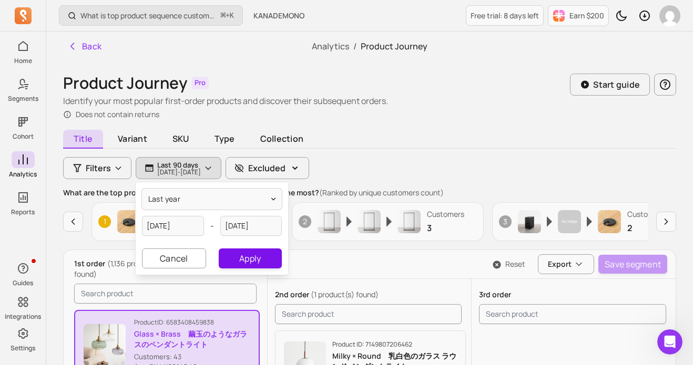
click at [260, 263] on button "Apply" at bounding box center [250, 259] width 63 height 20
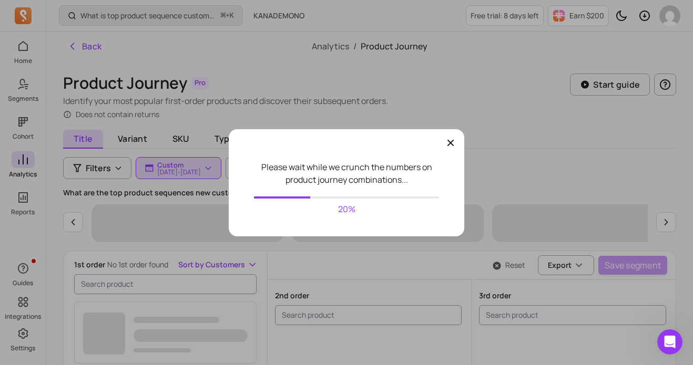
scroll to position [4926, 0]
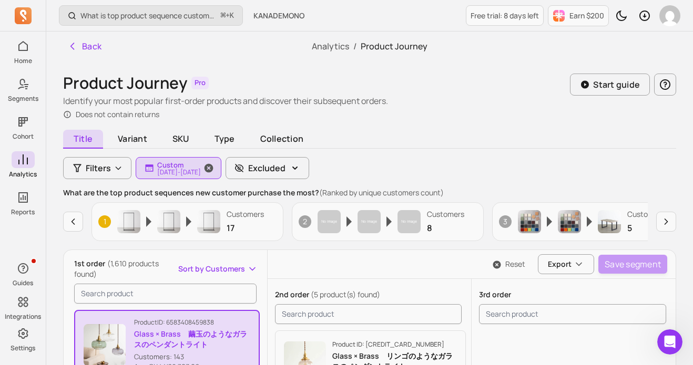
click at [201, 166] on p "Custom" at bounding box center [179, 165] width 44 height 8
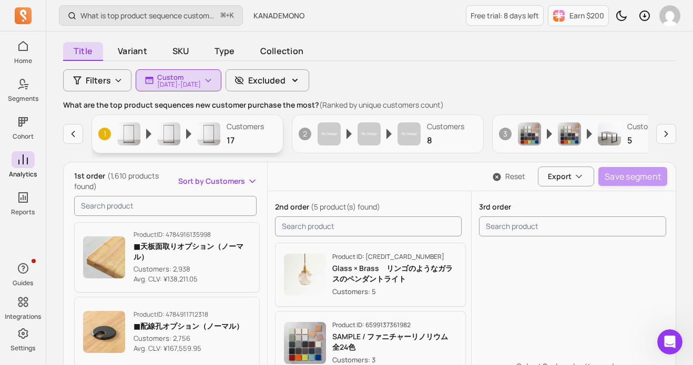
scroll to position [87, 0]
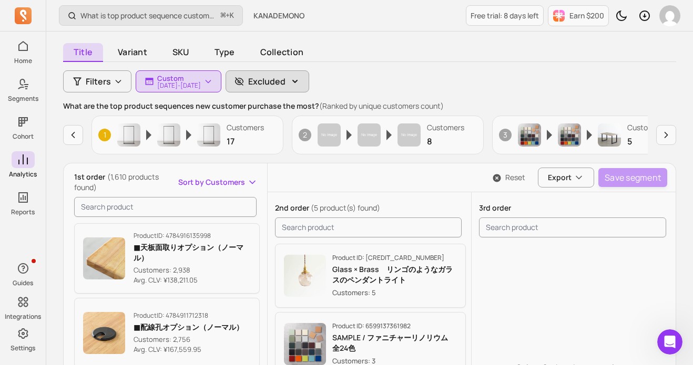
click at [297, 81] on icon "button" at bounding box center [294, 81] width 5 height 3
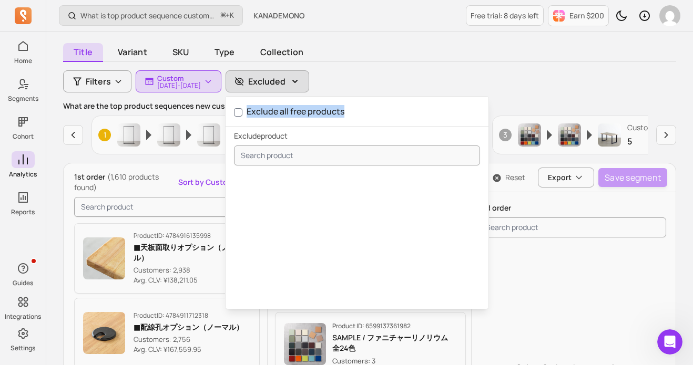
drag, startPoint x: 381, startPoint y: 109, endPoint x: 276, endPoint y: 112, distance: 104.6
click at [276, 112] on div "Exclude all free products" at bounding box center [356, 111] width 263 height 21
click at [117, 84] on icon "button" at bounding box center [118, 81] width 8 height 8
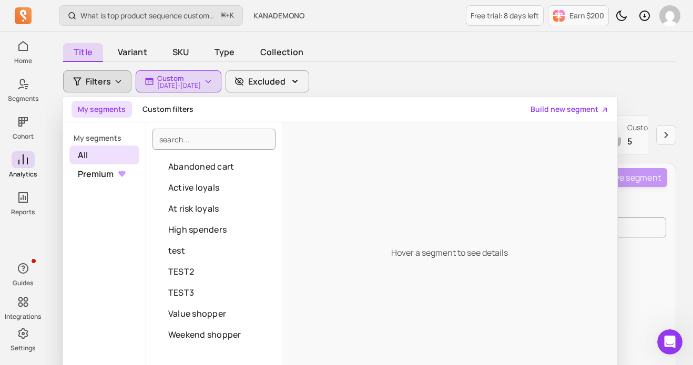
click at [363, 58] on div "Title Variant SKU Type Collection" at bounding box center [369, 54] width 613 height 17
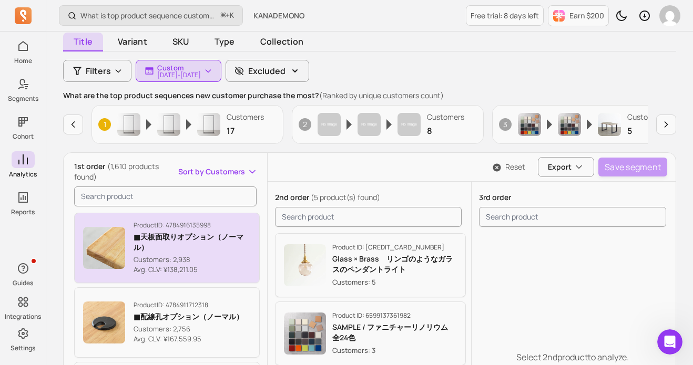
scroll to position [99, 0]
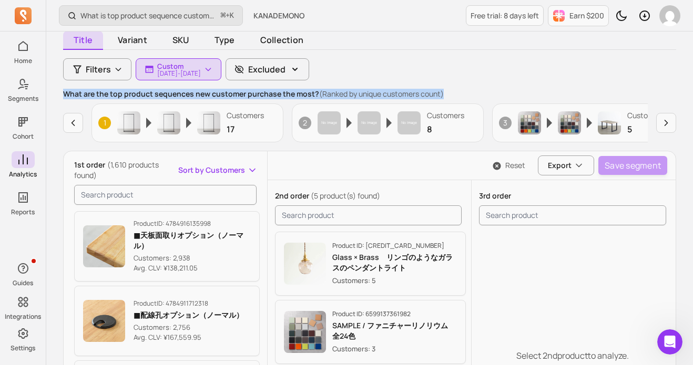
drag, startPoint x: 65, startPoint y: 96, endPoint x: 453, endPoint y: 92, distance: 387.9
click at [453, 92] on p "What are the top product sequences new customer purchase the most? (Ranked by u…" at bounding box center [369, 94] width 613 height 11
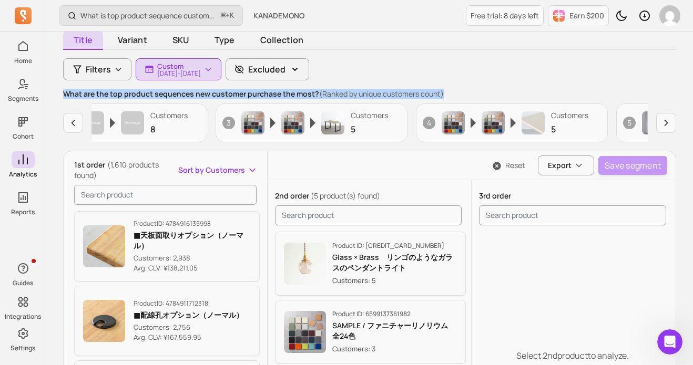
scroll to position [0, 0]
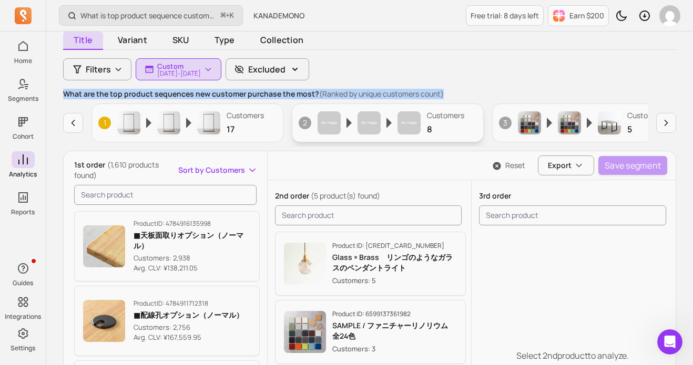
click at [442, 122] on div "Customers 8" at bounding box center [445, 122] width 37 height 25
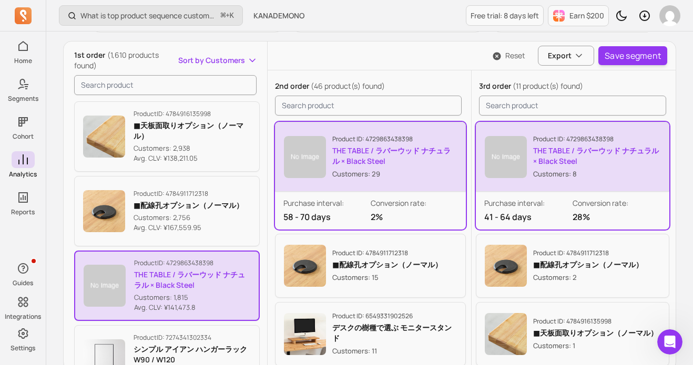
scroll to position [225, 0]
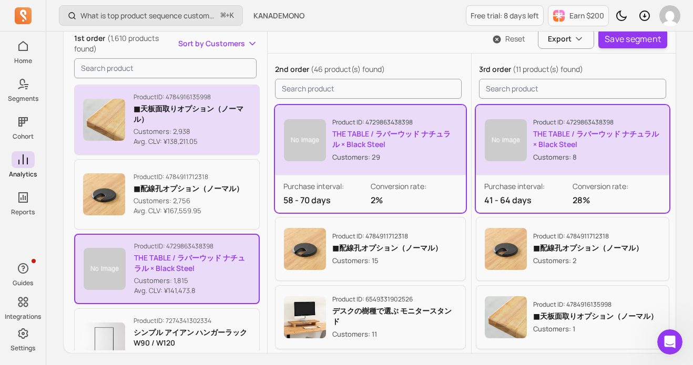
click at [151, 143] on p "Avg. CLV: ¥138,211.05" at bounding box center [192, 142] width 117 height 11
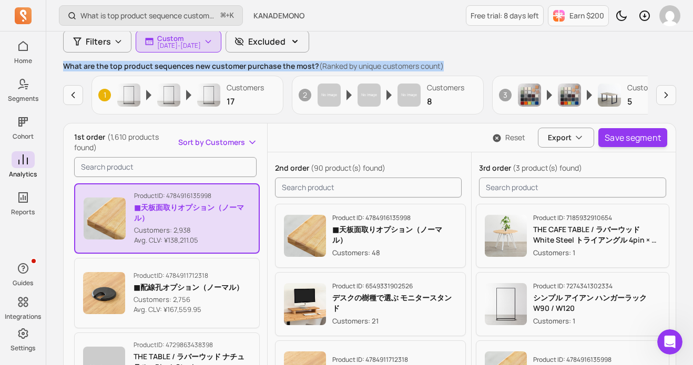
scroll to position [128, 0]
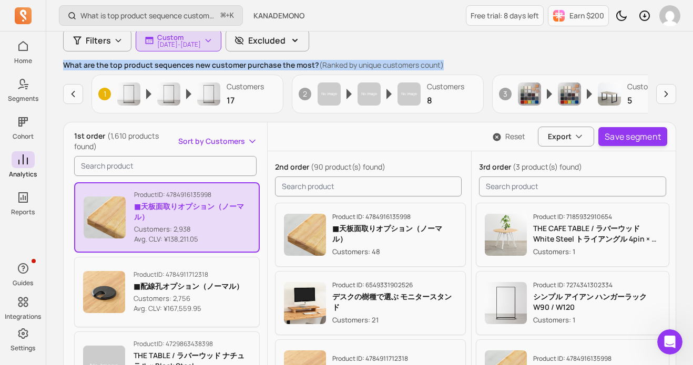
click at [250, 139] on button "Sort by Customers" at bounding box center [217, 141] width 79 height 11
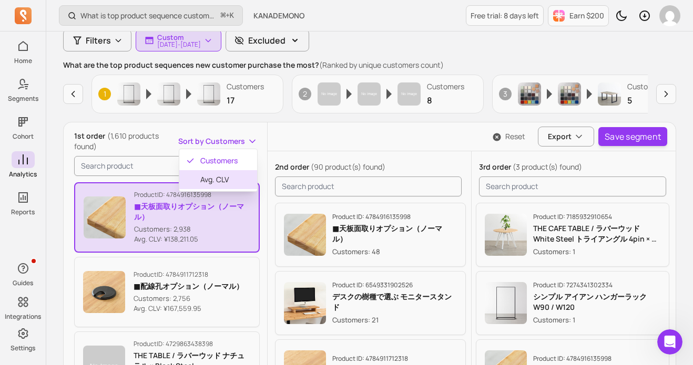
click at [232, 183] on span "Avg. CLV" at bounding box center [224, 180] width 48 height 11
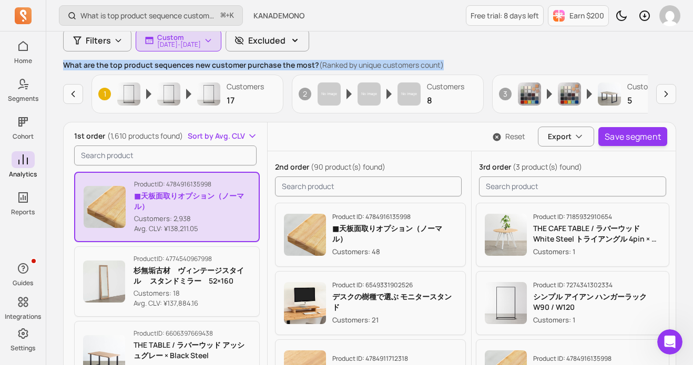
drag, startPoint x: 216, startPoint y: 136, endPoint x: 237, endPoint y: 137, distance: 20.5
click at [237, 137] on span "Sort by Avg. CLV" at bounding box center [216, 136] width 57 height 11
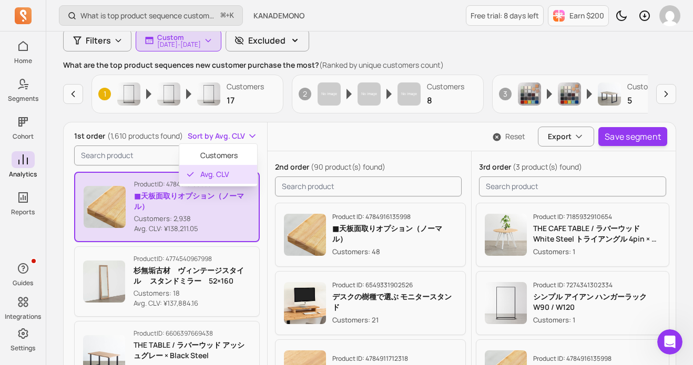
drag, startPoint x: 235, startPoint y: 179, endPoint x: 207, endPoint y: 173, distance: 29.5
click at [207, 173] on span "Avg. CLV" at bounding box center [224, 174] width 48 height 11
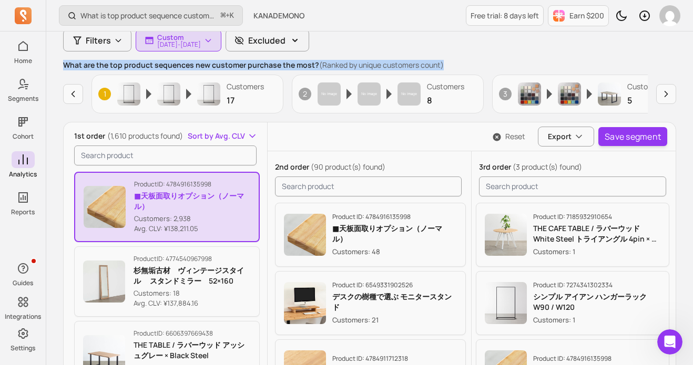
click at [250, 139] on button "Sort by Avg. CLV" at bounding box center [223, 136] width 70 height 11
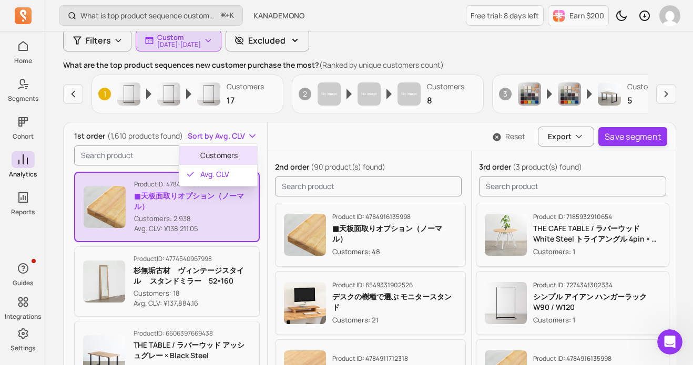
click at [217, 160] on span "Customers" at bounding box center [224, 155] width 48 height 11
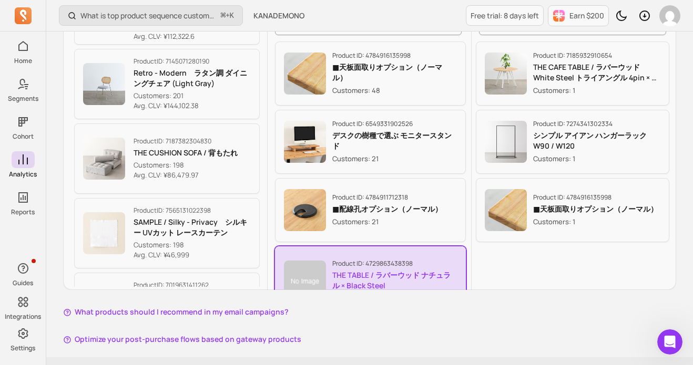
scroll to position [3128, 0]
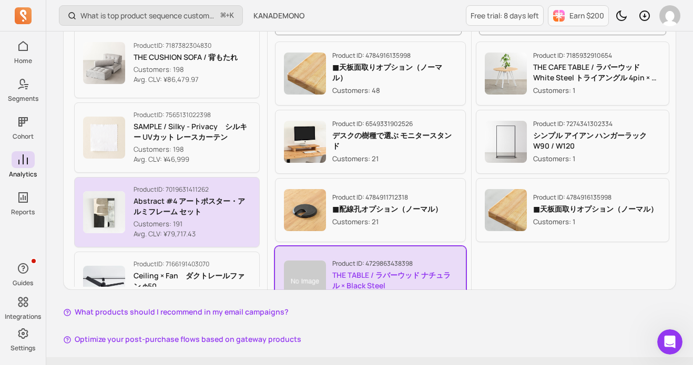
click at [217, 229] on p "Customers: 191" at bounding box center [192, 224] width 117 height 11
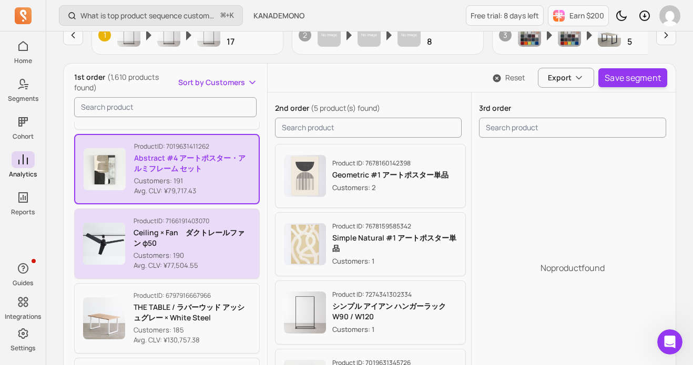
scroll to position [3217, 0]
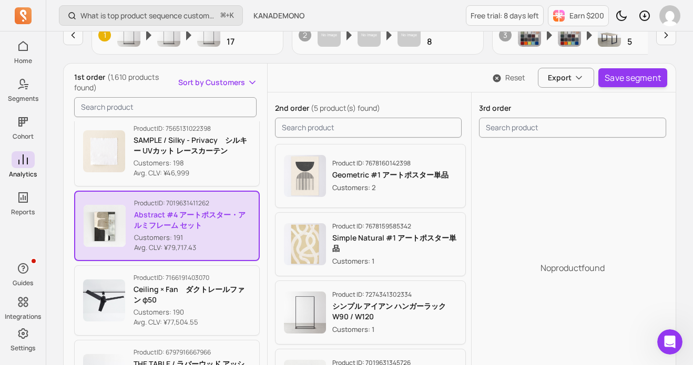
click at [193, 219] on p "Abstract #4 アートポスター・アルミフレーム セット" at bounding box center [192, 220] width 116 height 21
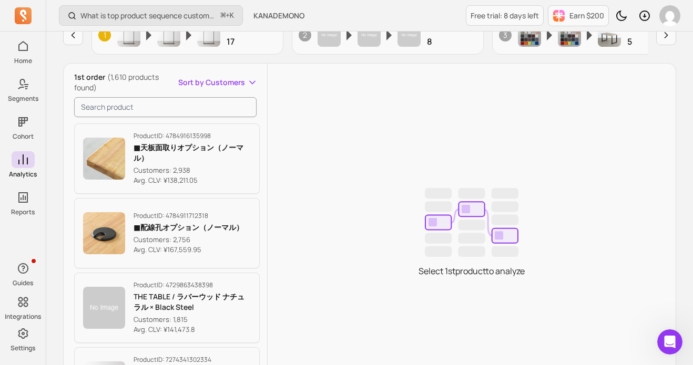
click at [467, 227] on rect at bounding box center [471, 225] width 27 height 11
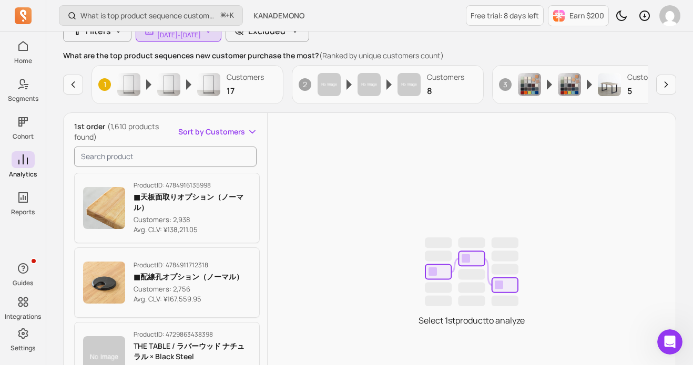
scroll to position [73, 0]
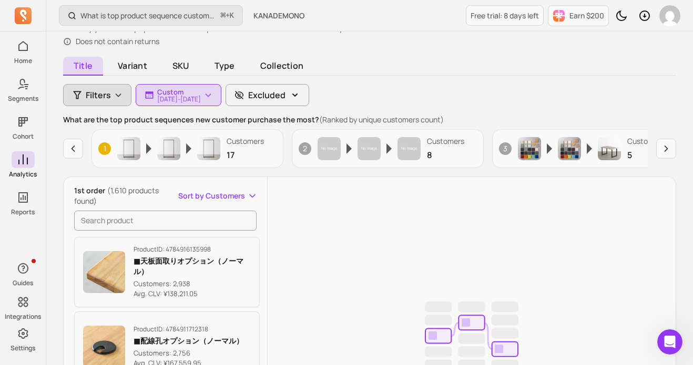
click at [122, 99] on icon "button" at bounding box center [118, 95] width 8 height 8
click at [133, 69] on span "Variant" at bounding box center [132, 66] width 50 height 19
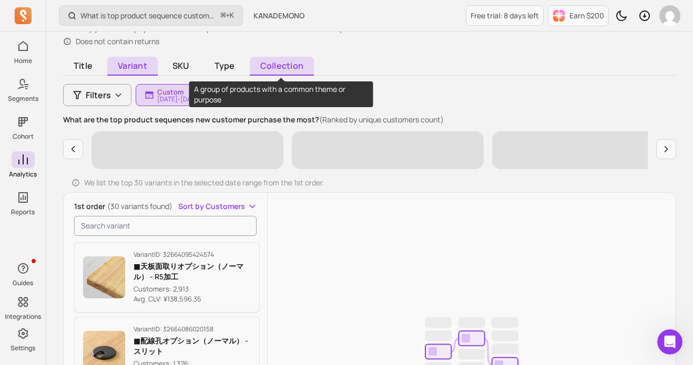
click at [278, 66] on span "Collection" at bounding box center [282, 66] width 64 height 19
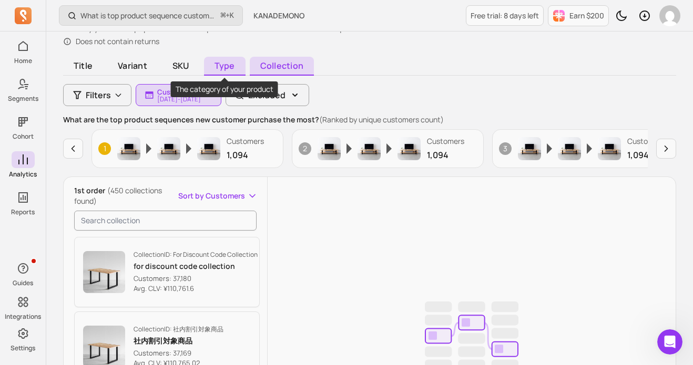
click at [221, 68] on span "Type" at bounding box center [225, 66] width 42 height 19
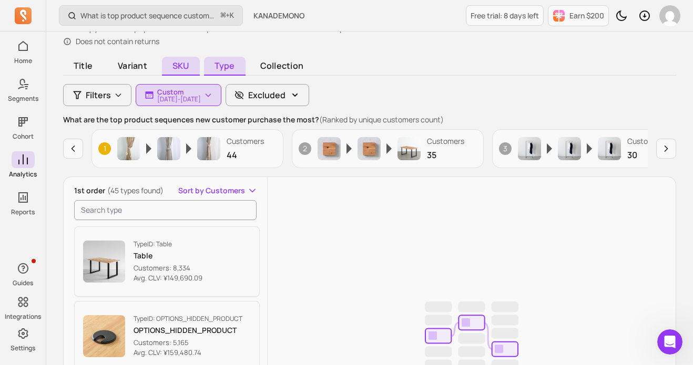
click at [178, 69] on span "SKU" at bounding box center [181, 66] width 38 height 19
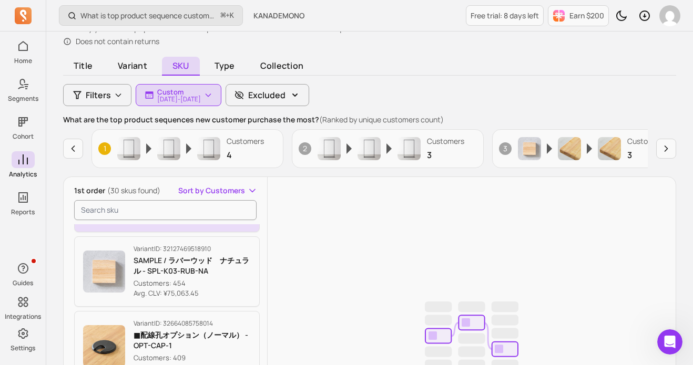
scroll to position [583, 0]
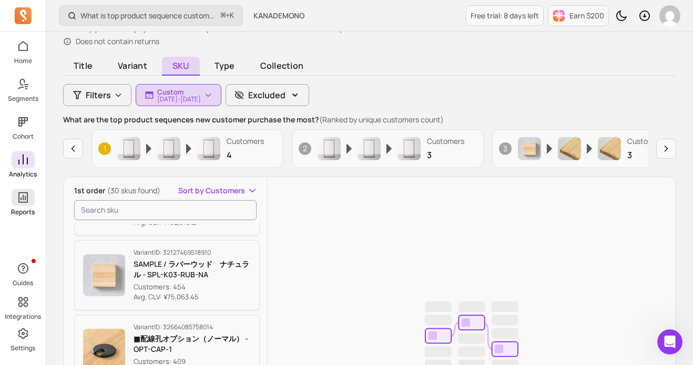
click at [22, 202] on icon at bounding box center [22, 197] width 9 height 11
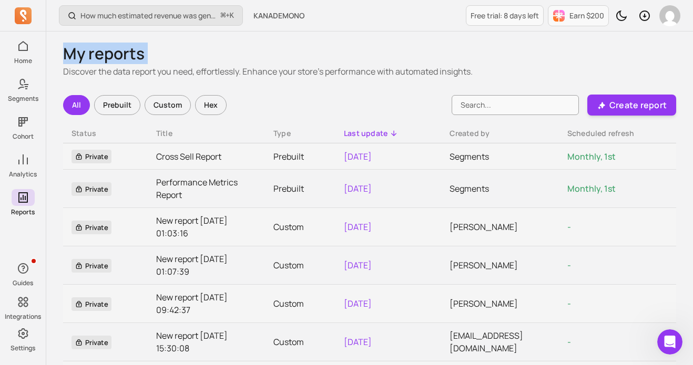
drag, startPoint x: 61, startPoint y: 54, endPoint x: 543, endPoint y: 65, distance: 482.1
click at [543, 65] on div "My reports Discover the data report you need, effortlessly. Enhance your store'…" at bounding box center [369, 277] width 646 height 491
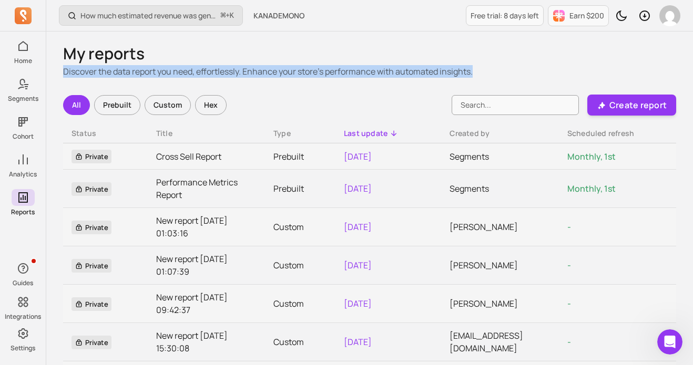
drag, startPoint x: 482, startPoint y: 70, endPoint x: 58, endPoint y: 76, distance: 423.7
click at [58, 76] on div "My reports Discover the data report you need, effortlessly. Enhance your store'…" at bounding box center [369, 277] width 646 height 491
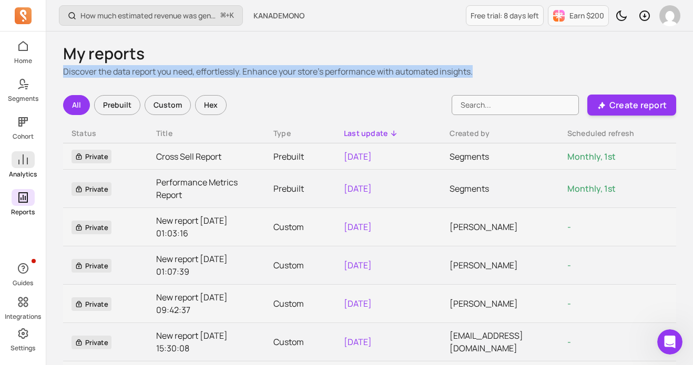
click at [22, 162] on icon at bounding box center [22, 160] width 9 height 10
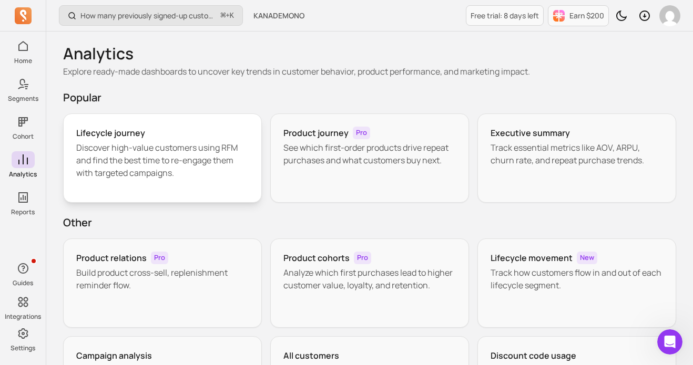
click at [179, 173] on p "Discover high-value customers using RFM and find the best time to re-engage the…" at bounding box center [162, 160] width 172 height 38
click at [512, 163] on p "Track essential metrics like AOV, ARPU, churn rate, and repeat purchase trends." at bounding box center [576, 153] width 172 height 25
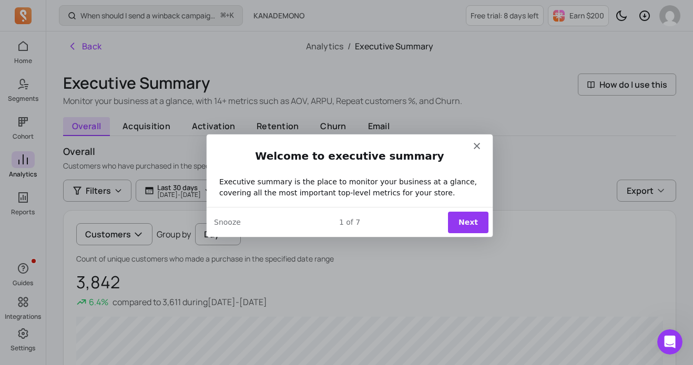
click at [462, 228] on button "Next" at bounding box center [467, 222] width 40 height 22
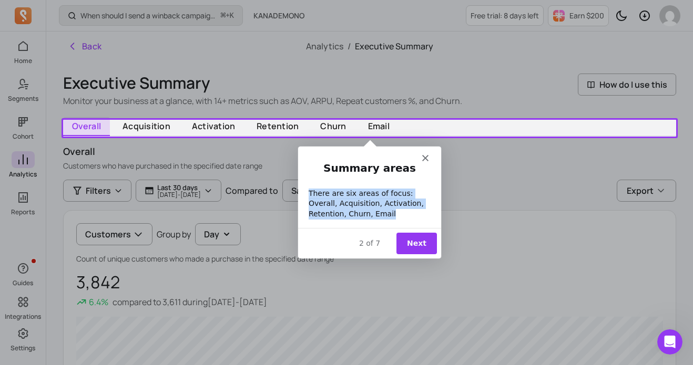
drag, startPoint x: 389, startPoint y: 215, endPoint x: 307, endPoint y: 196, distance: 84.7
click at [307, 196] on div "Summary areas There are six areas of focus: Overall, Acquisition, Activation, R…" at bounding box center [368, 194] width 143 height 67
click at [421, 247] on button "Next" at bounding box center [416, 243] width 40 height 22
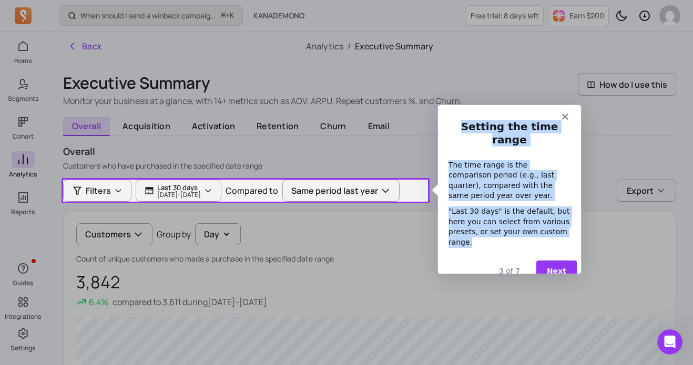
drag, startPoint x: 453, startPoint y: 126, endPoint x: 493, endPoint y: 235, distance: 116.6
click at [493, 235] on div "Setting the time range The time range is the comparison period (e.g., last quar…" at bounding box center [508, 187] width 143 height 136
click at [554, 260] on button "Next" at bounding box center [555, 271] width 40 height 22
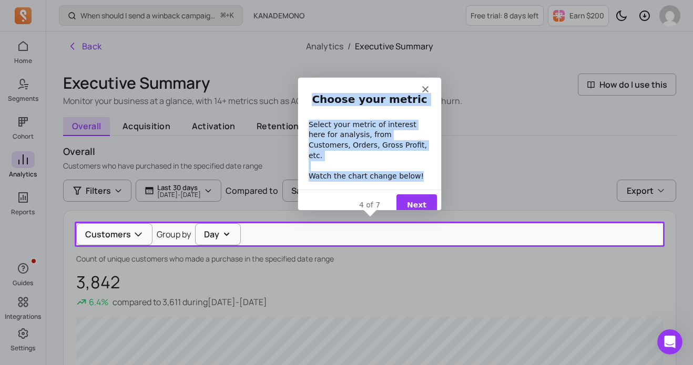
drag, startPoint x: 319, startPoint y: 99, endPoint x: 423, endPoint y: 171, distance: 126.6
click at [423, 171] on div "Choose your metric Select your metric of interest here for analysis, from Custo…" at bounding box center [368, 140] width 143 height 97
click at [412, 194] on button "Next" at bounding box center [416, 205] width 40 height 22
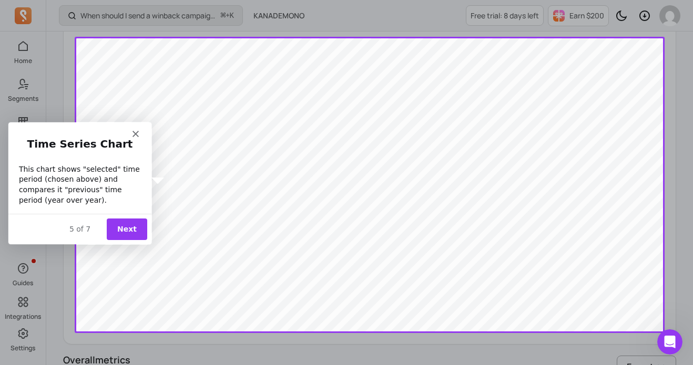
scroll to position [281, 0]
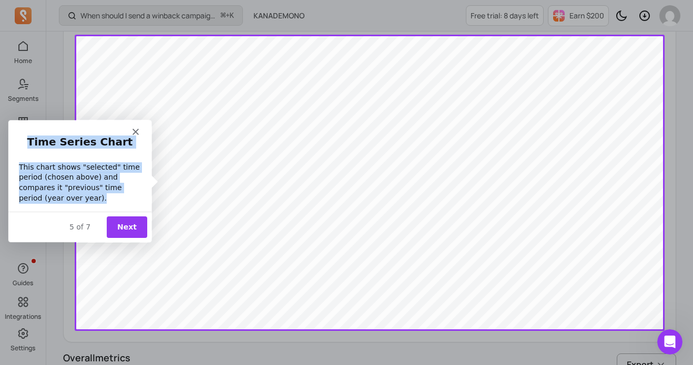
drag, startPoint x: 32, startPoint y: 142, endPoint x: 91, endPoint y: 198, distance: 81.8
click at [91, 198] on div "Time Series Chart This chart shows "selected" time period (chosen above) and co…" at bounding box center [79, 172] width 143 height 77
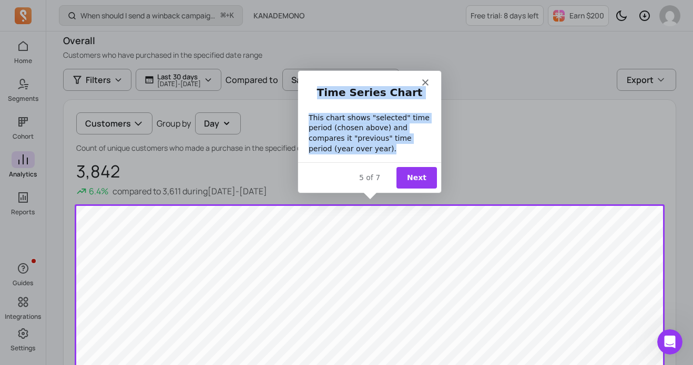
scroll to position [108, 0]
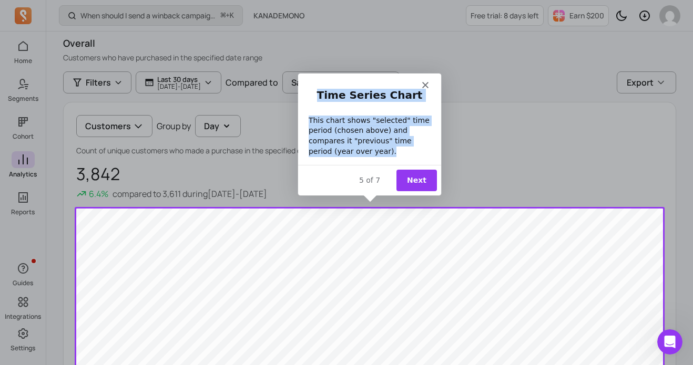
click at [413, 182] on button "Next" at bounding box center [416, 180] width 40 height 22
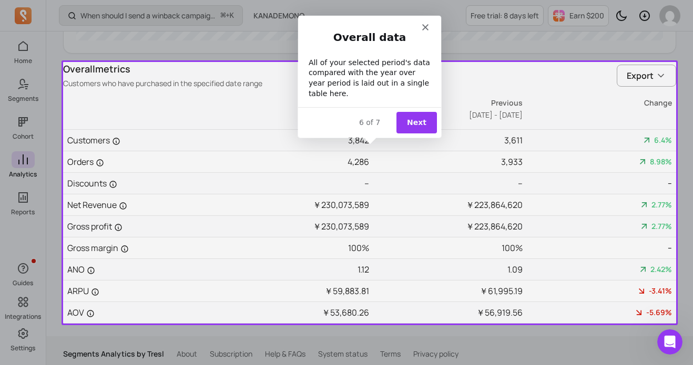
scroll to position [577, 0]
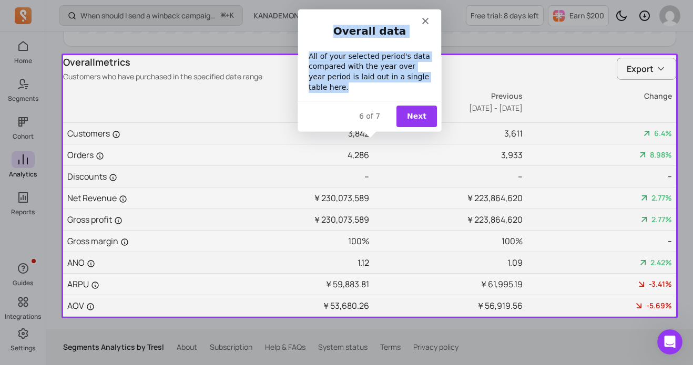
drag, startPoint x: 338, startPoint y: 30, endPoint x: 362, endPoint y: 86, distance: 60.5
click at [362, 86] on div "Overall data All of your selected period's data compared with the year over yea…" at bounding box center [368, 62] width 143 height 77
click at [418, 113] on button "Next" at bounding box center [416, 116] width 40 height 22
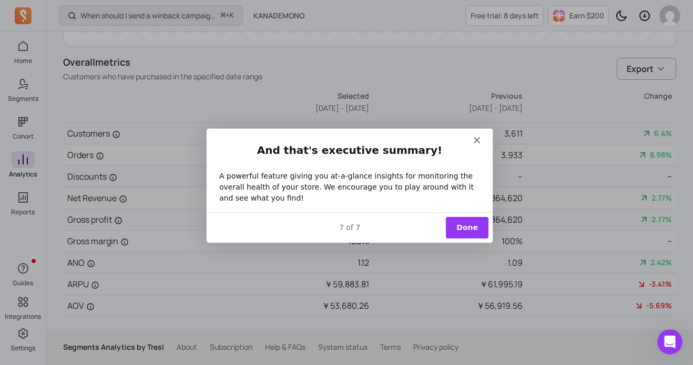
scroll to position [0, 0]
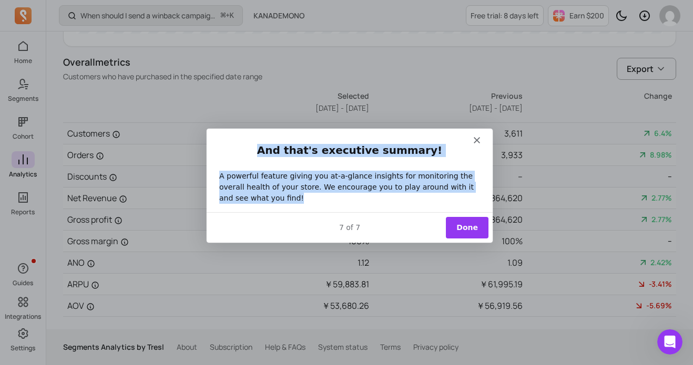
drag, startPoint x: 264, startPoint y: 152, endPoint x: 279, endPoint y: 198, distance: 48.5
click at [279, 198] on div "And that's executive summary! A powerful feature giving you at-a-glance insight…" at bounding box center [349, 177] width 286 height 69
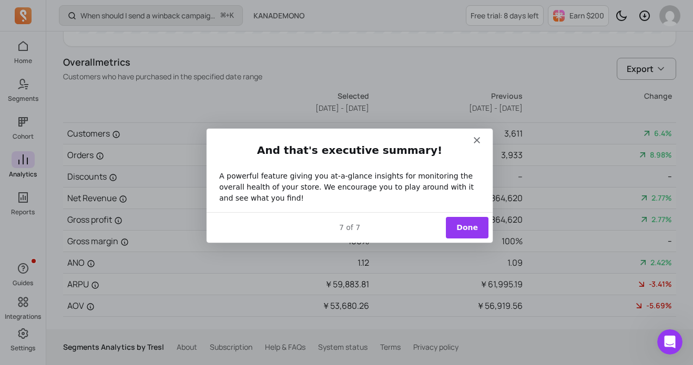
click at [476, 139] on polygon "Close" at bounding box center [476, 140] width 6 height 6
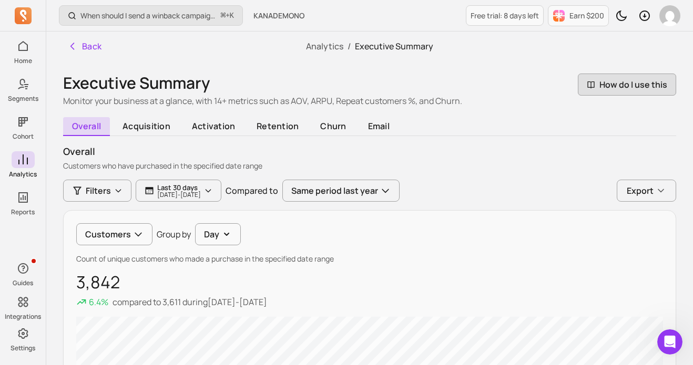
click at [601, 90] on span "How do I use this" at bounding box center [627, 85] width 98 height 22
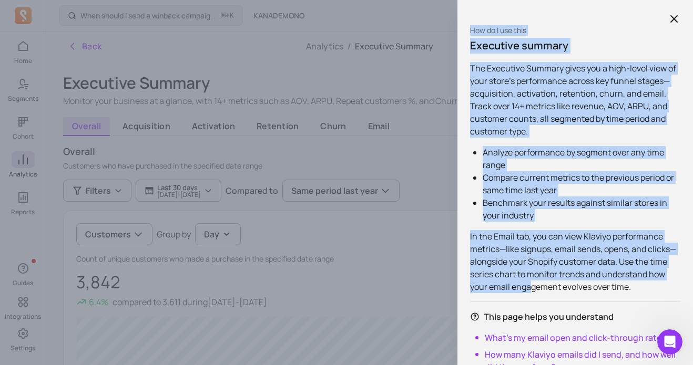
drag, startPoint x: 469, startPoint y: 30, endPoint x: 529, endPoint y: 293, distance: 269.5
click at [529, 293] on div "How do I use this Executive summary The Executive Summary gives you a high-leve…" at bounding box center [574, 182] width 235 height 365
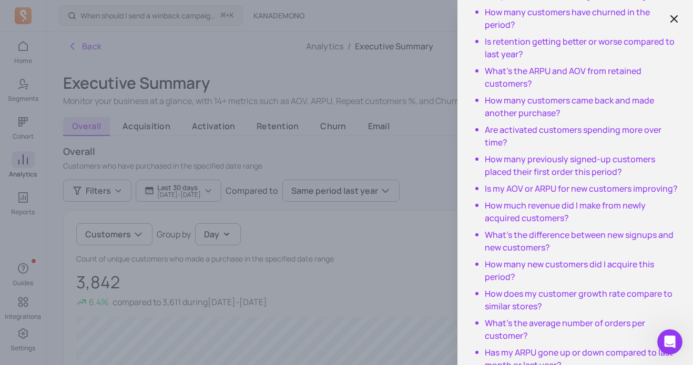
scroll to position [513, 0]
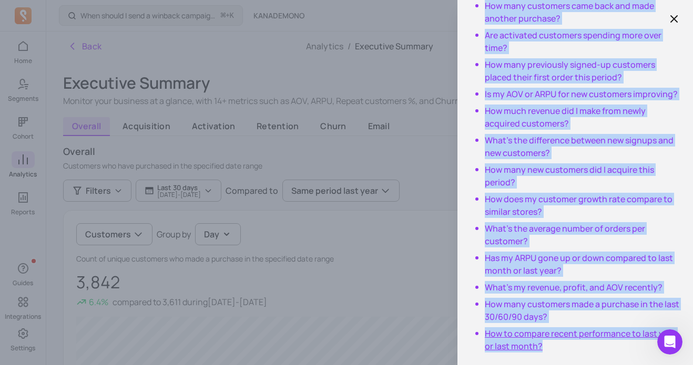
drag, startPoint x: 481, startPoint y: 90, endPoint x: 558, endPoint y: 330, distance: 251.8
click at [558, 330] on div "This page helps you understand What’s my email open and click-through rate? How…" at bounding box center [575, 71] width 210 height 564
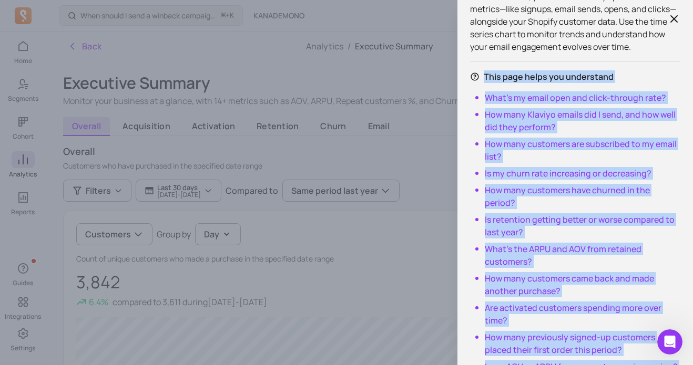
scroll to position [230, 0]
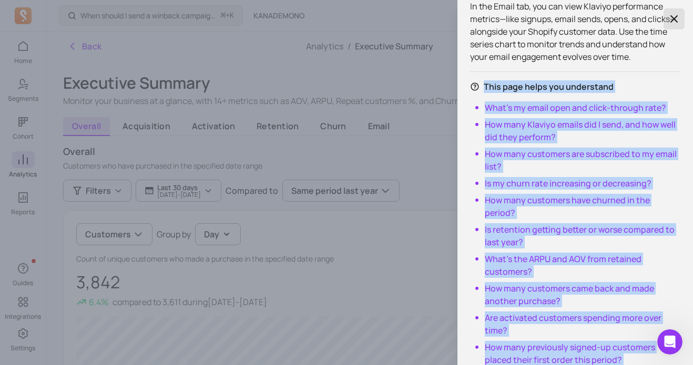
click at [678, 15] on icon "button" at bounding box center [674, 19] width 13 height 13
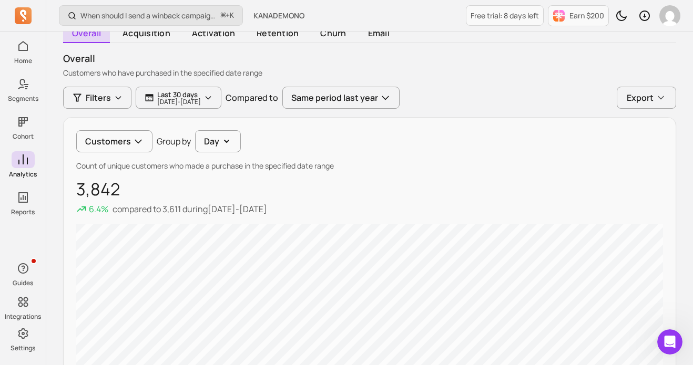
scroll to position [115, 0]
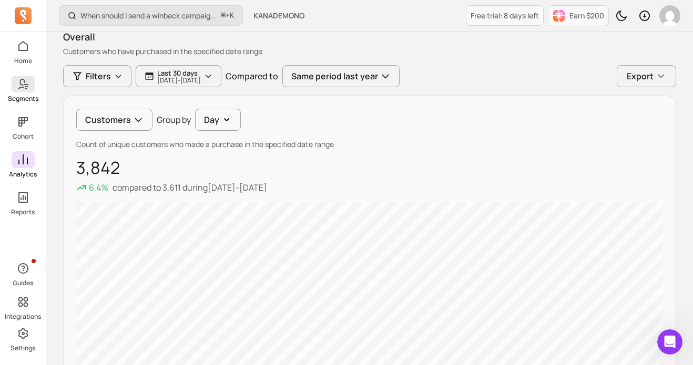
click at [25, 82] on icon at bounding box center [23, 84] width 13 height 13
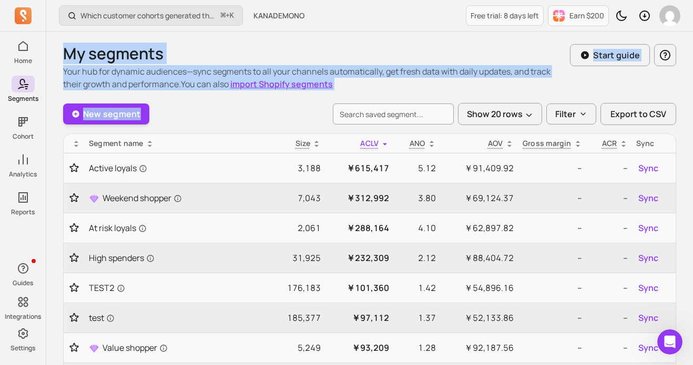
drag, startPoint x: 63, startPoint y: 52, endPoint x: 333, endPoint y: 95, distance: 274.0
click at [333, 95] on div "My segments Your hub for dynamic audiences—sync segments to all your channels a…" at bounding box center [369, 335] width 613 height 583
click at [77, 111] on icon at bounding box center [75, 113] width 7 height 7
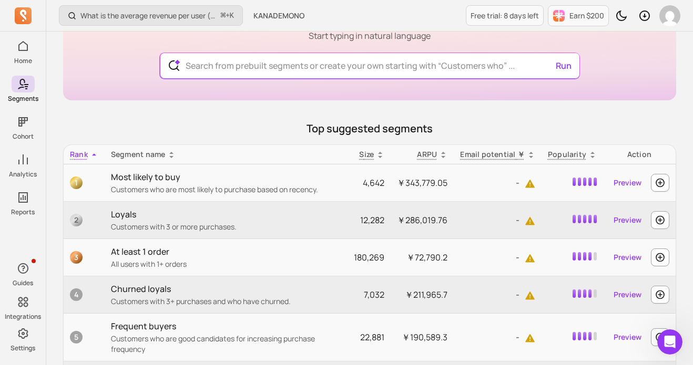
scroll to position [119, 0]
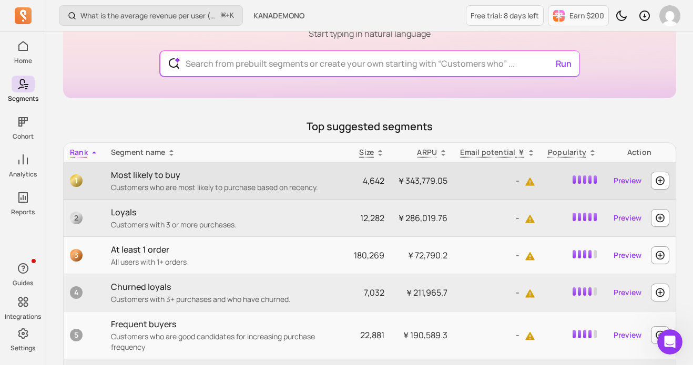
click at [136, 179] on p "Most likely to buy" at bounding box center [226, 175] width 230 height 13
